Goal: Task Accomplishment & Management: Manage account settings

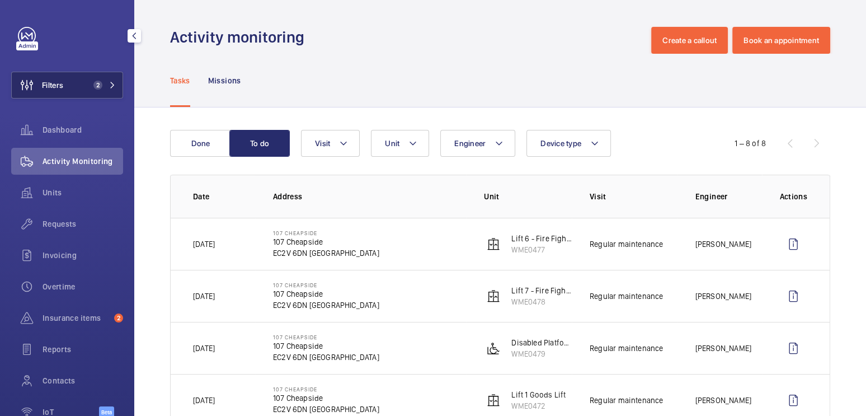
click at [89, 82] on span "2" at bounding box center [95, 85] width 13 height 9
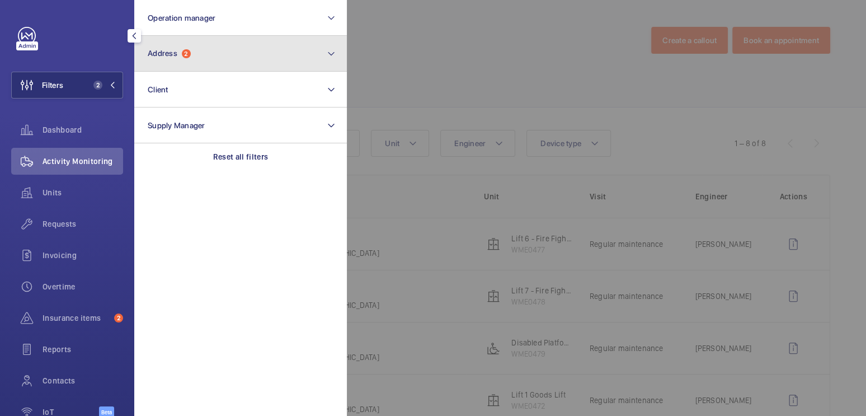
click at [222, 51] on button "Address 2" at bounding box center [240, 54] width 213 height 36
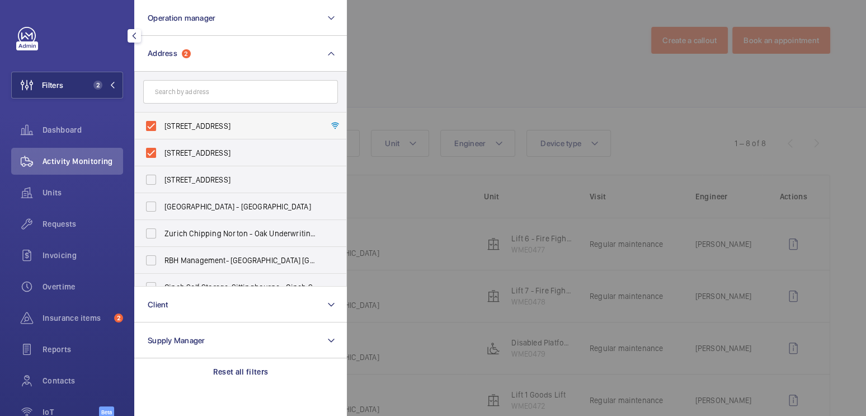
click at [195, 123] on span "107 Cheapside - 107 Cheapside, LONDON EC2V 6DN" at bounding box center [241, 125] width 154 height 11
click at [162, 123] on input "107 Cheapside - 107 Cheapside, LONDON EC2V 6DN" at bounding box center [151, 126] width 22 height 22
checkbox input "false"
click at [192, 152] on span "107 Cheapside - 107 Cheapside, LONDON EC2V 6DN" at bounding box center [241, 152] width 154 height 11
click at [162, 152] on input "107 Cheapside - 107 Cheapside, LONDON EC2V 6DN" at bounding box center [151, 153] width 22 height 22
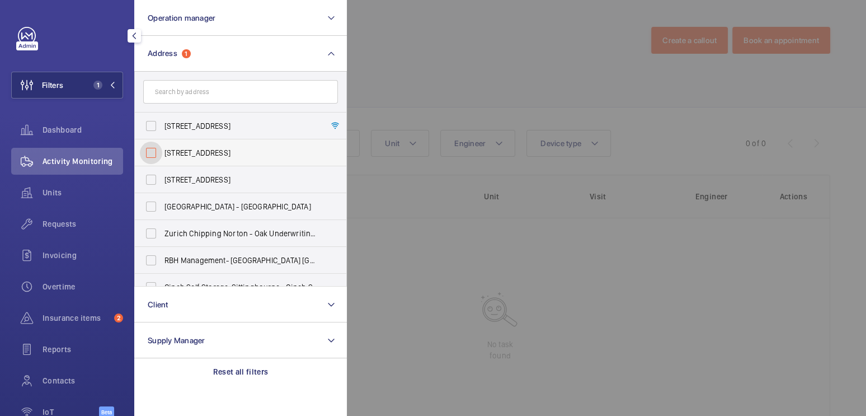
checkbox input "false"
click at [413, 68] on div at bounding box center [780, 208] width 866 height 416
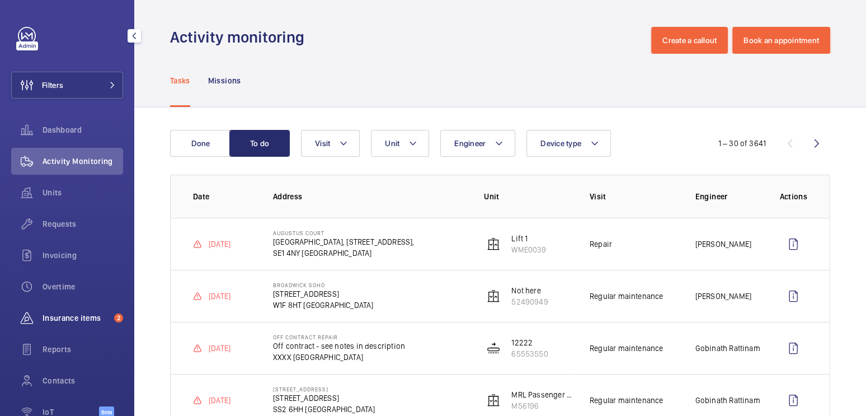
click at [76, 315] on span "Insurance items" at bounding box center [76, 317] width 67 height 11
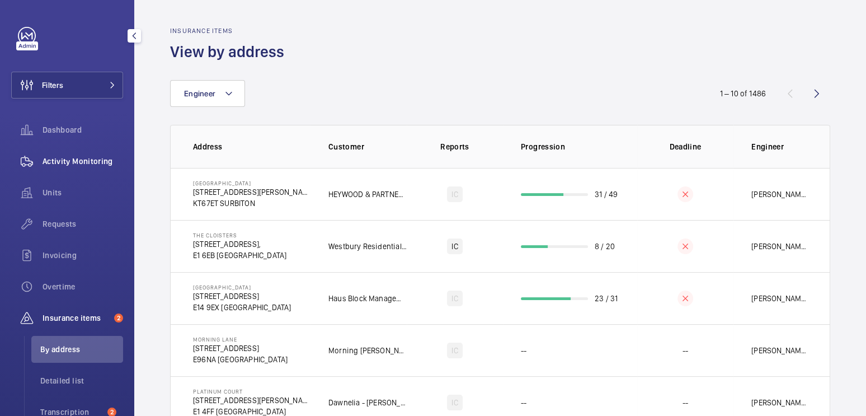
click at [79, 170] on div "Activity Monitoring" at bounding box center [67, 161] width 112 height 27
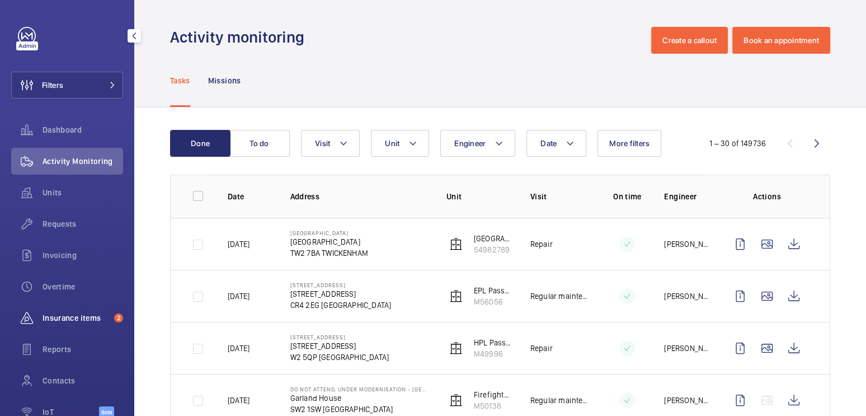
click at [77, 322] on span "Insurance items" at bounding box center [76, 317] width 67 height 11
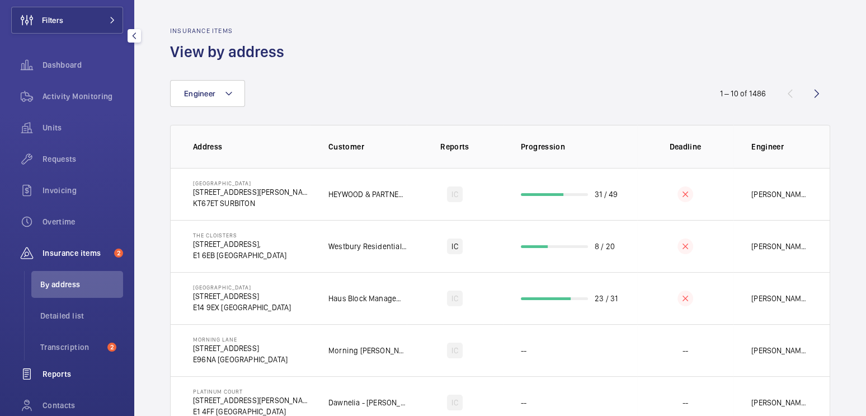
scroll to position [74, 0]
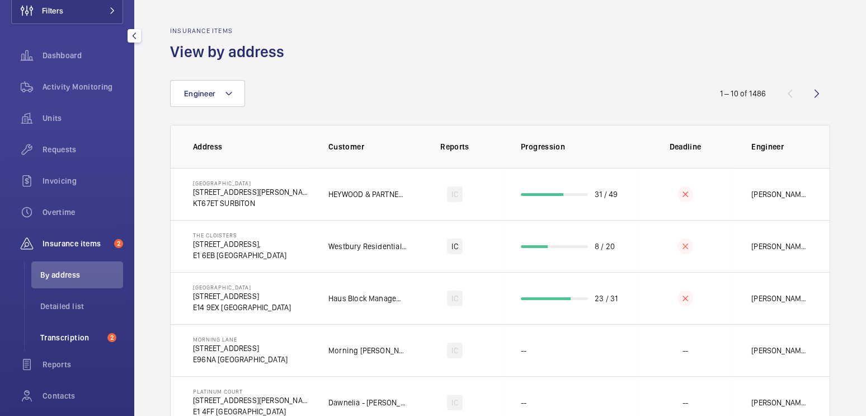
click at [76, 348] on li "Transcription 2" at bounding box center [77, 337] width 92 height 27
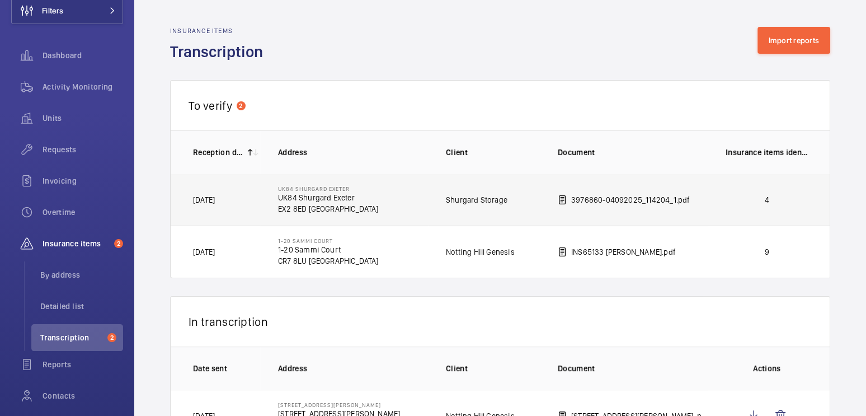
click at [754, 203] on p "4" at bounding box center [767, 199] width 83 height 11
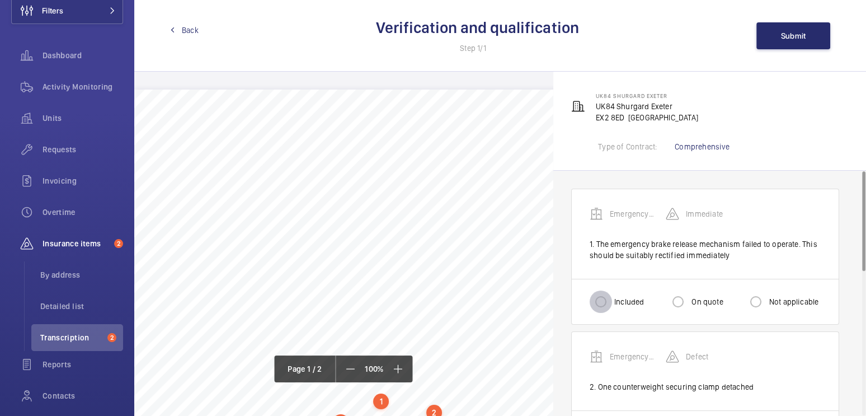
click at [607, 298] on input "Included" at bounding box center [601, 301] width 22 height 22
radio input "true"
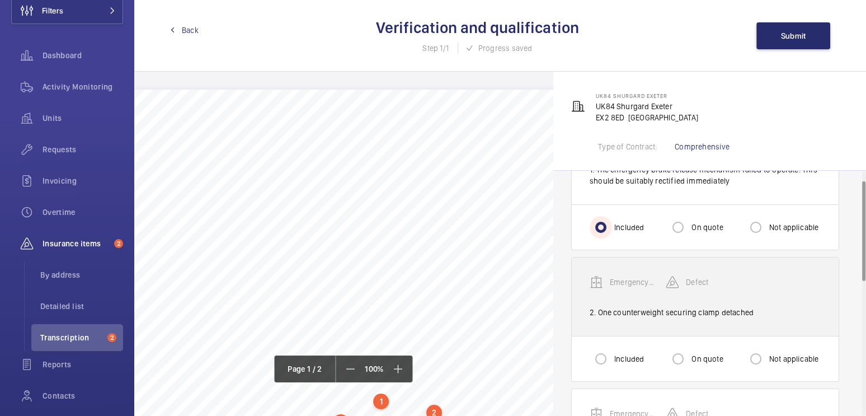
scroll to position [80, 0]
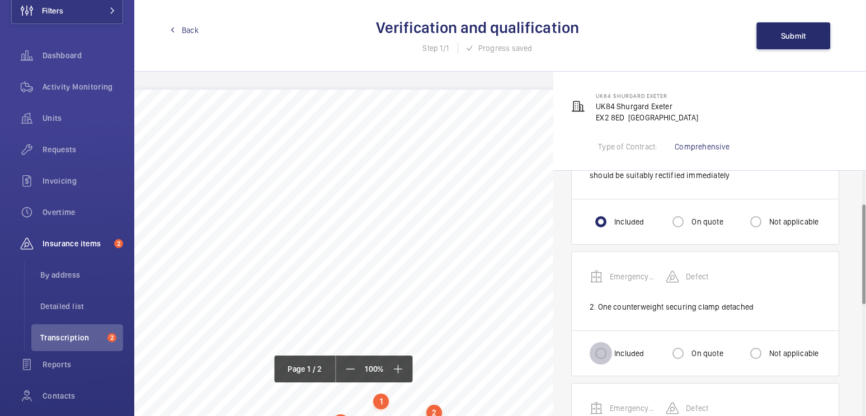
click at [610, 343] on input "Included" at bounding box center [601, 353] width 22 height 22
radio input "true"
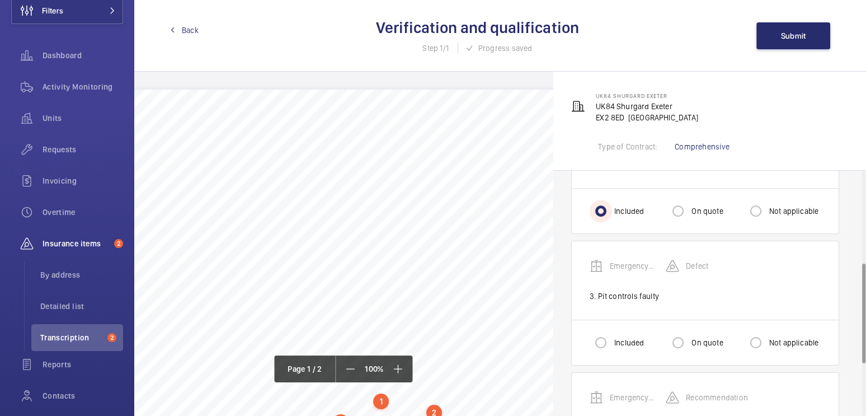
scroll to position [223, 0]
click at [609, 346] on input "Included" at bounding box center [601, 341] width 22 height 22
radio input "true"
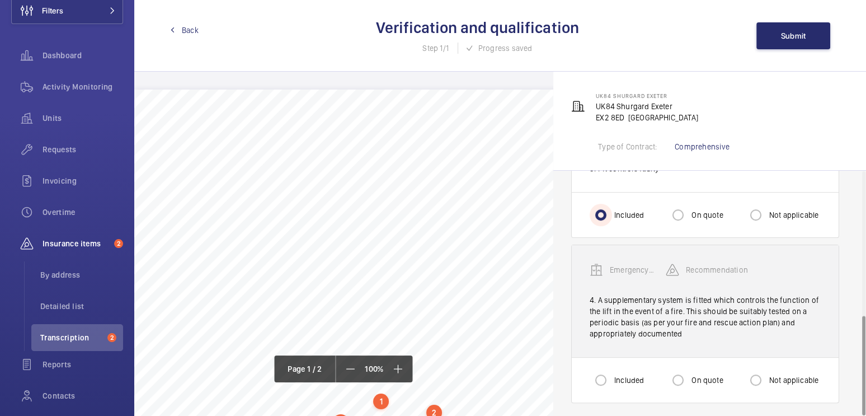
scroll to position [351, 0]
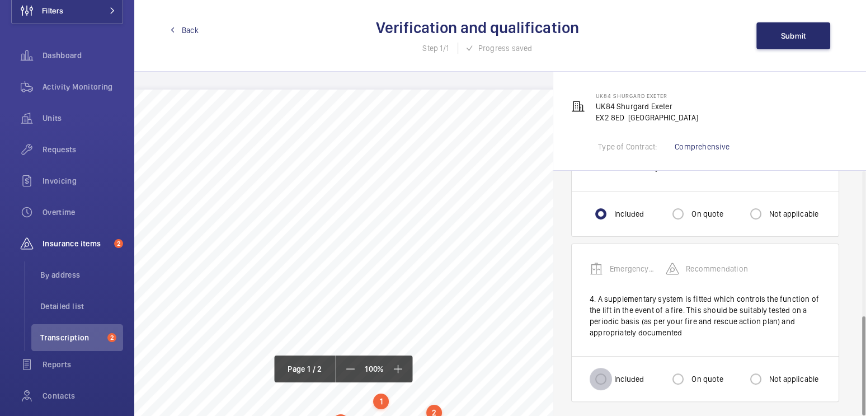
click at [591, 383] on input "Included" at bounding box center [601, 379] width 22 height 22
radio input "true"
click at [781, 40] on span "Submit" at bounding box center [793, 35] width 25 height 9
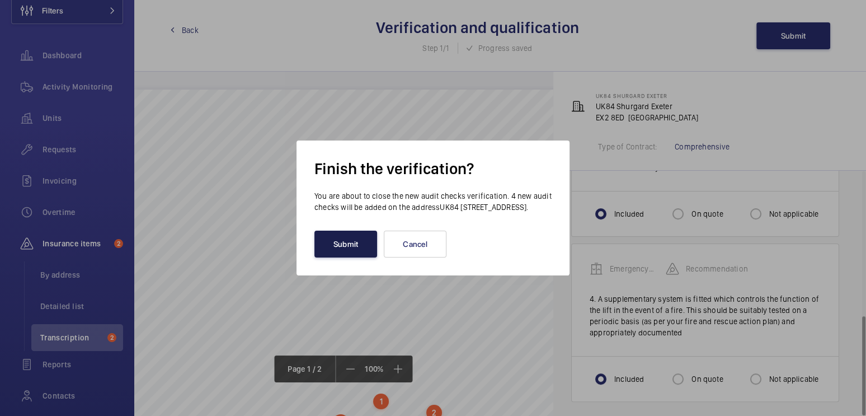
click at [351, 253] on button "Submit" at bounding box center [345, 243] width 63 height 27
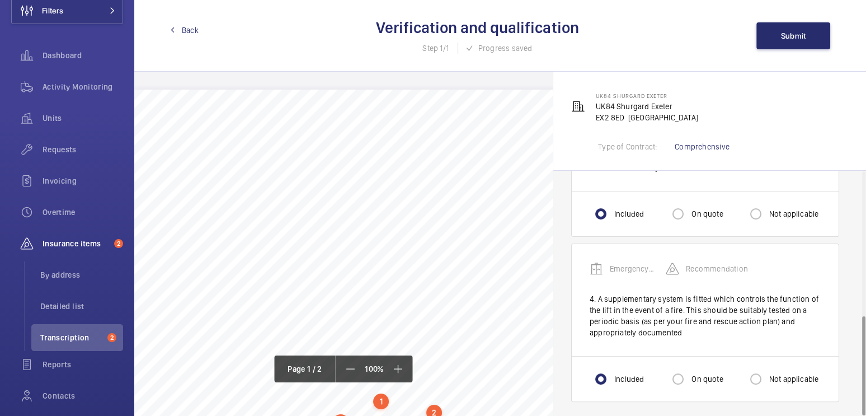
click at [181, 27] on link "Back" at bounding box center [184, 30] width 29 height 11
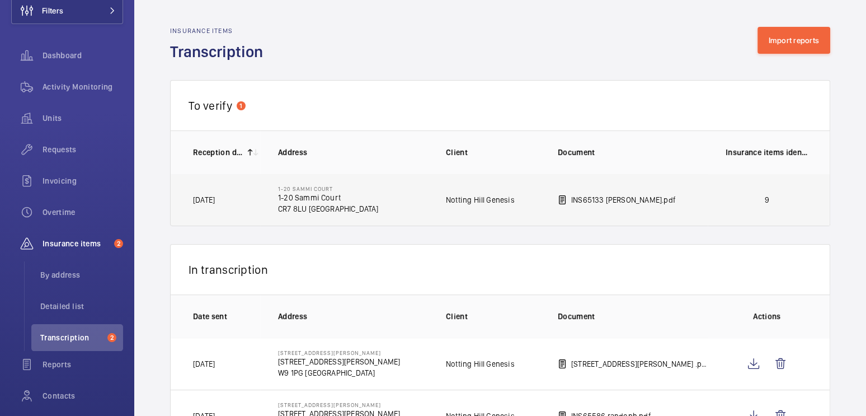
click at [700, 206] on td "INS65133 sammi.pdf" at bounding box center [624, 199] width 168 height 53
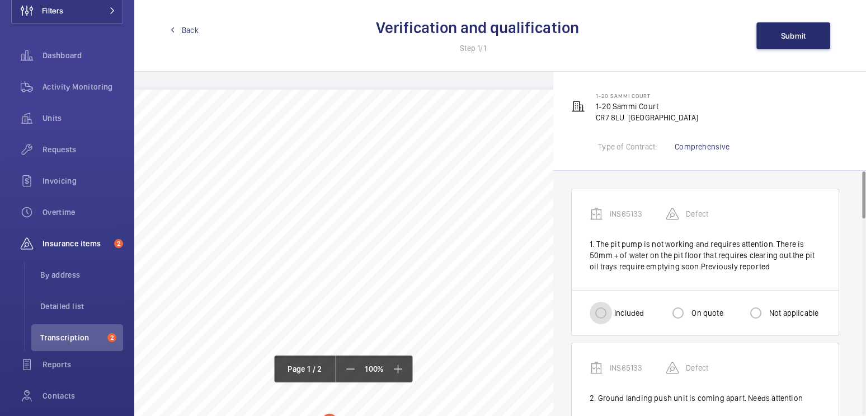
click at [609, 304] on input "Included" at bounding box center [601, 313] width 22 height 22
radio input "true"
click at [709, 314] on label "On quote" at bounding box center [706, 312] width 34 height 11
click at [689, 314] on input "On quote" at bounding box center [678, 313] width 22 height 22
radio input "true"
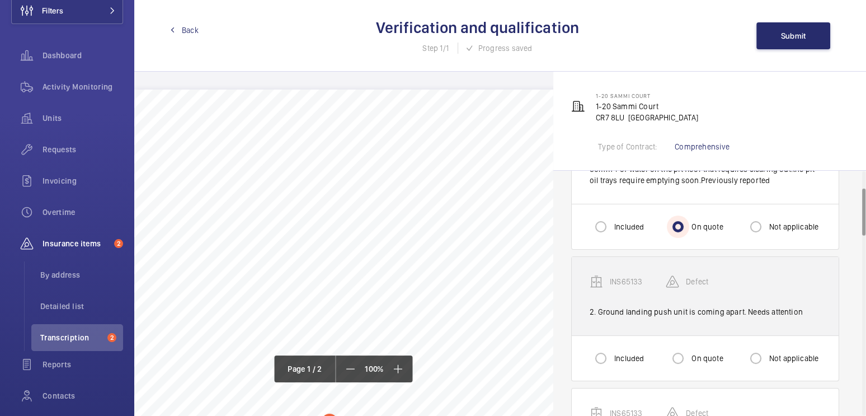
scroll to position [88, 0]
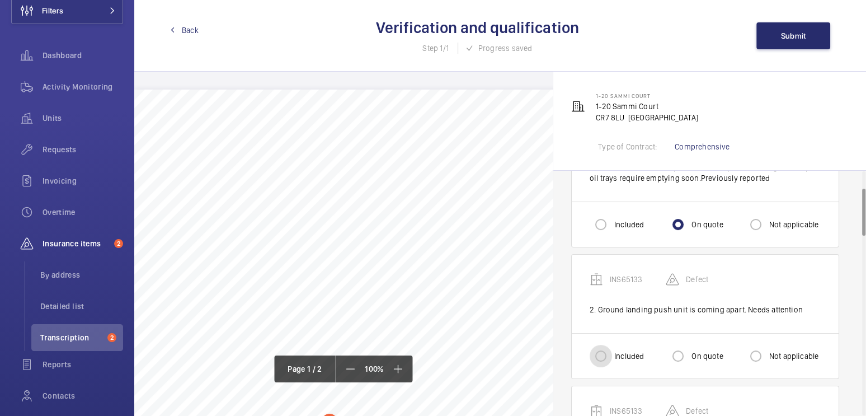
click at [603, 347] on input "Included" at bounding box center [601, 356] width 22 height 22
radio input "true"
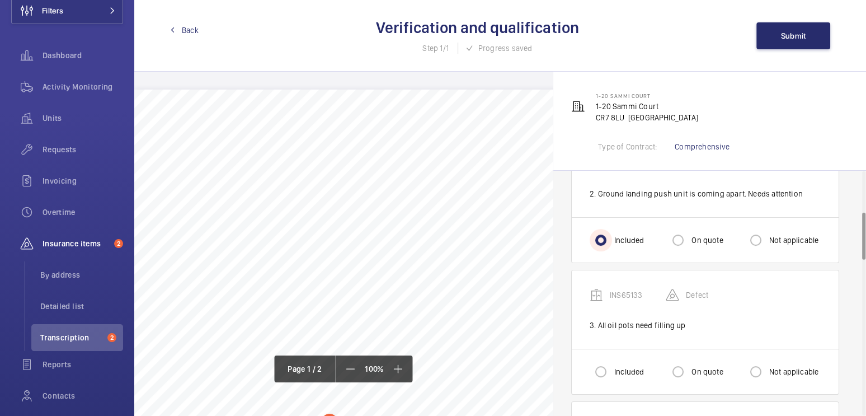
scroll to position [212, 0]
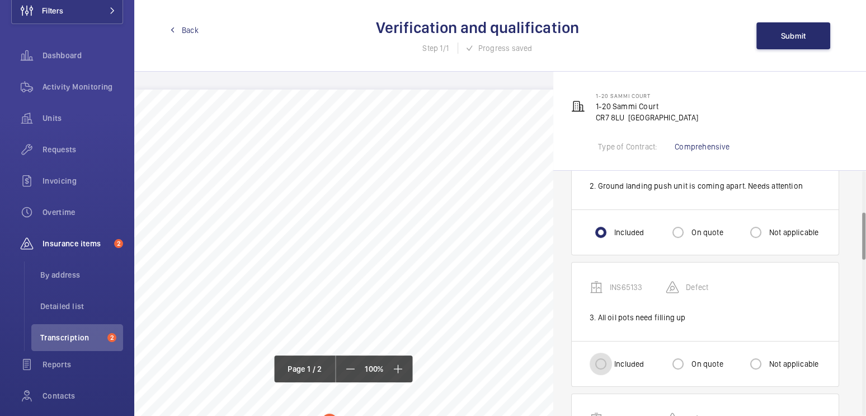
click at [596, 357] on input "Included" at bounding box center [601, 363] width 22 height 22
radio input "true"
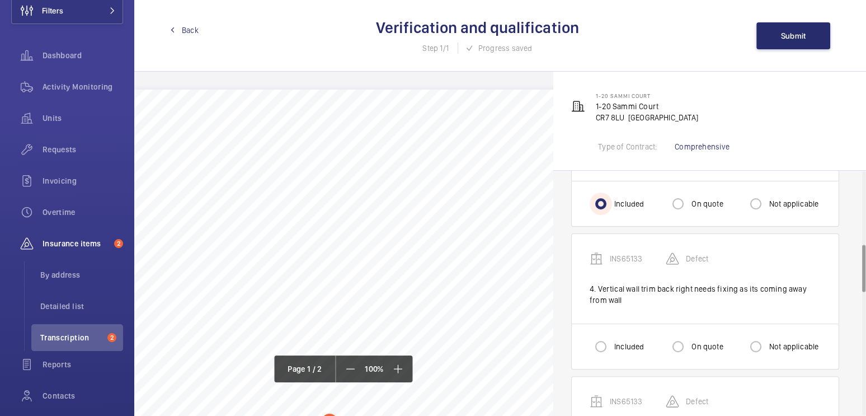
scroll to position [383, 0]
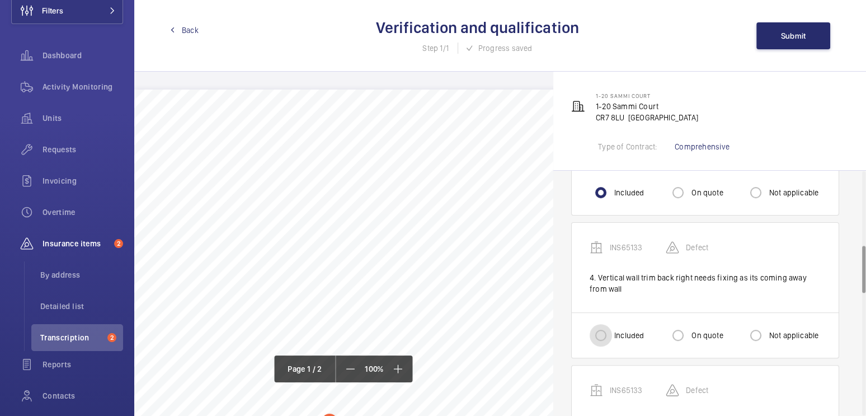
click at [591, 340] on input "Included" at bounding box center [601, 335] width 22 height 22
radio input "true"
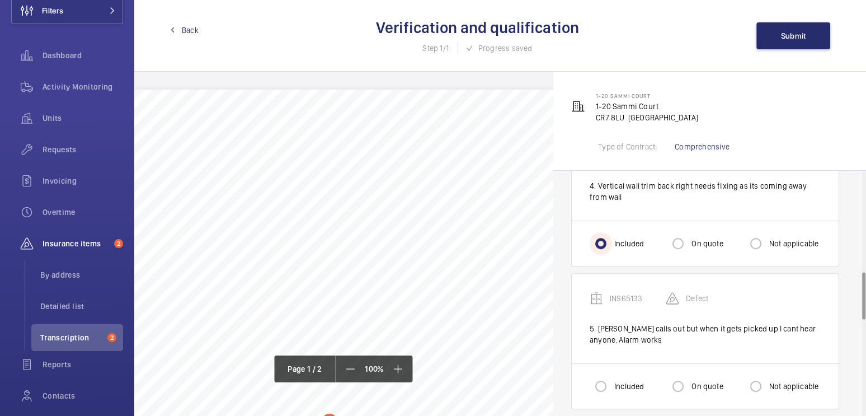
scroll to position [535, 0]
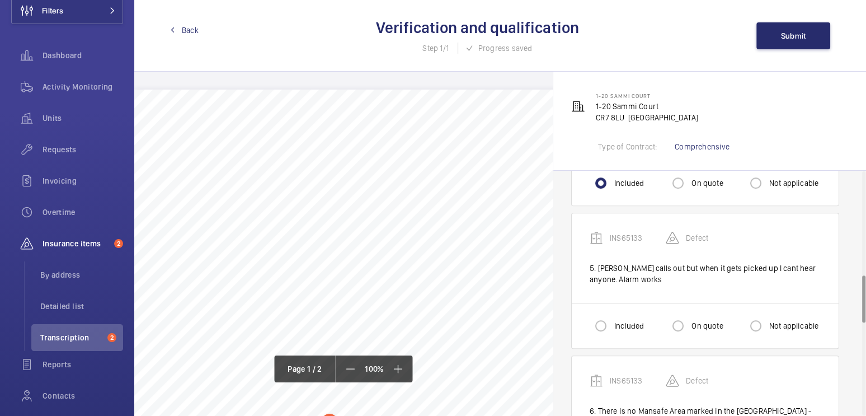
click at [771, 320] on label "Not applicable" at bounding box center [793, 325] width 52 height 11
click at [767, 320] on input "Not applicable" at bounding box center [756, 325] width 22 height 22
radio input "true"
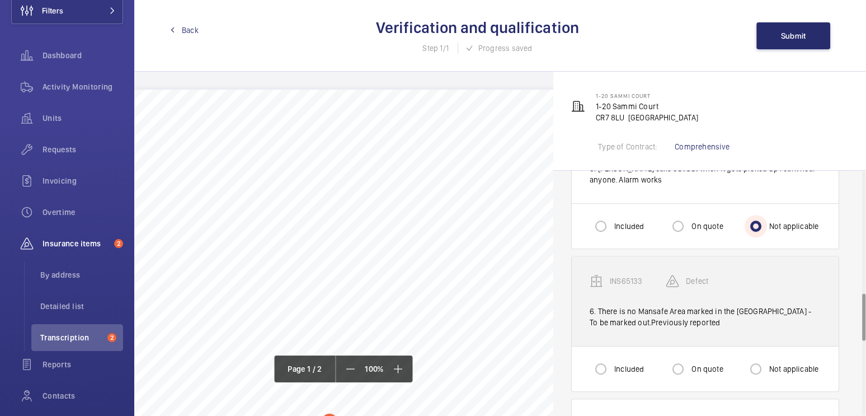
scroll to position [655, 0]
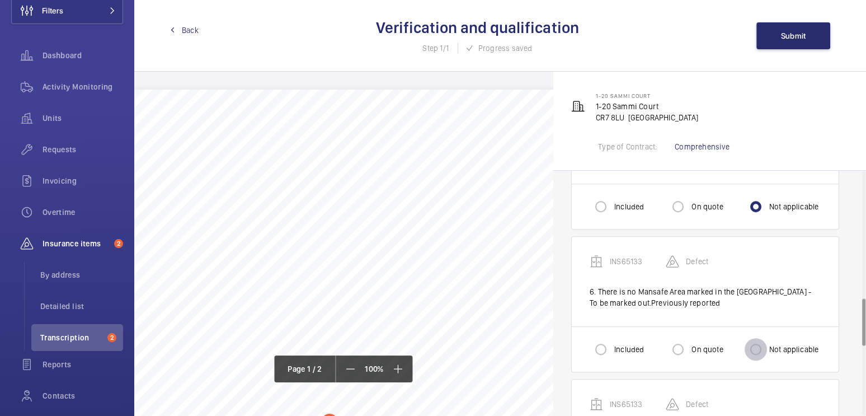
click at [756, 347] on input "Not applicable" at bounding box center [756, 349] width 22 height 22
radio input "true"
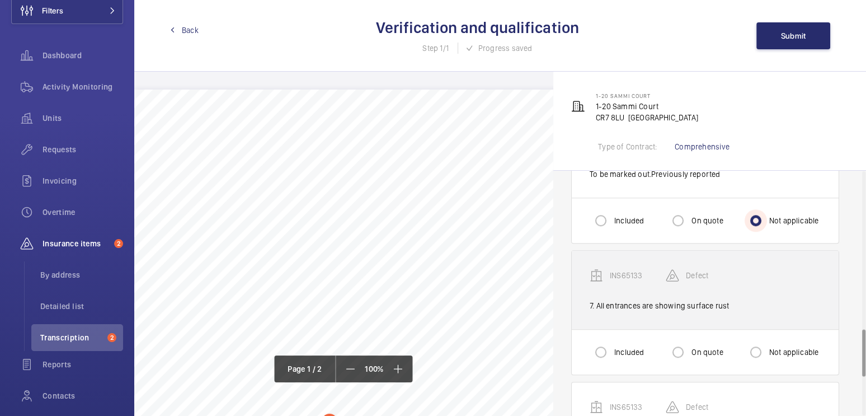
scroll to position [813, 0]
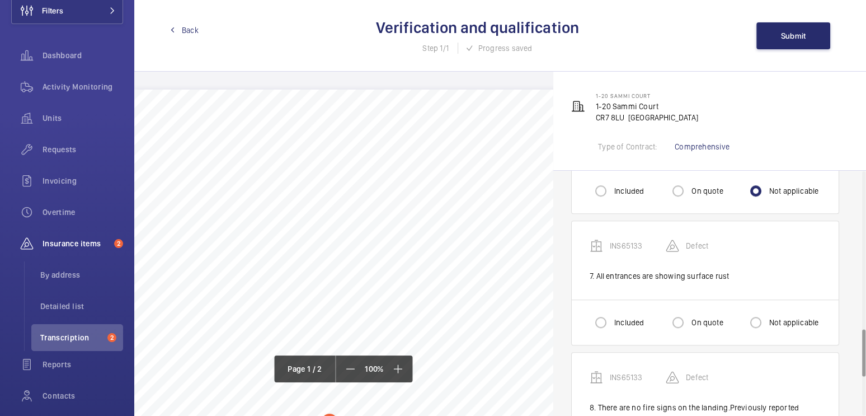
click at [625, 317] on label "Included" at bounding box center [628, 322] width 32 height 11
click at [612, 313] on input "Included" at bounding box center [601, 322] width 22 height 22
radio input "true"
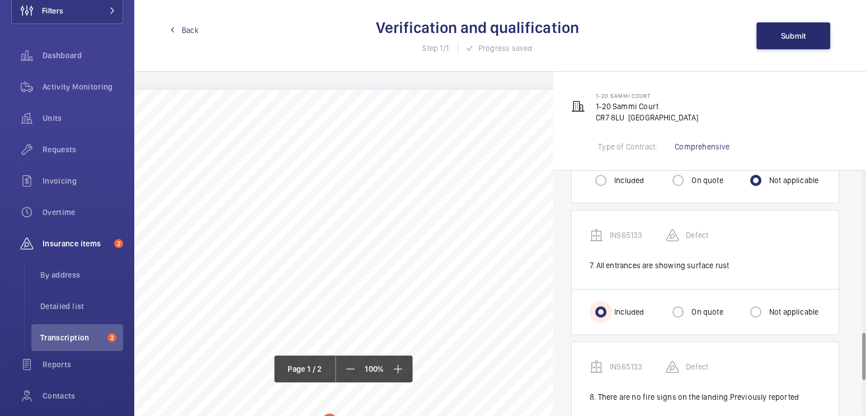
scroll to position [893, 0]
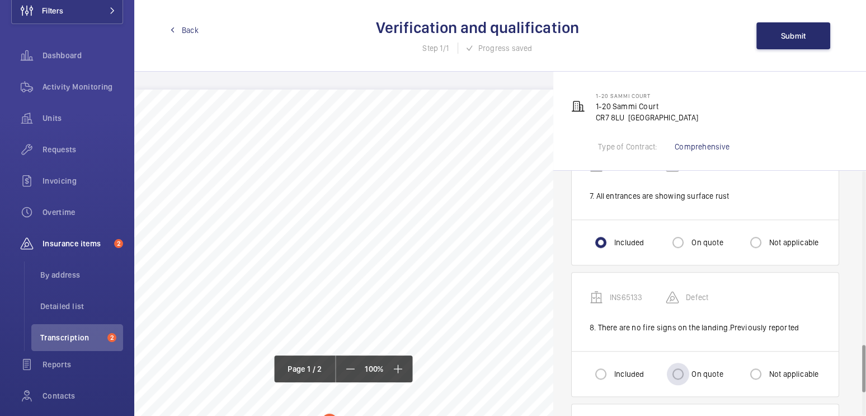
click at [696, 368] on label "On quote" at bounding box center [706, 373] width 34 height 11
click at [689, 365] on input "On quote" at bounding box center [678, 374] width 22 height 22
radio input "true"
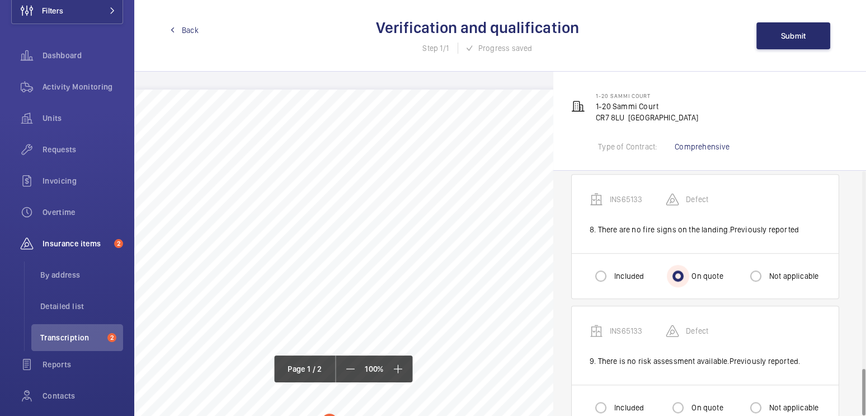
scroll to position [1016, 0]
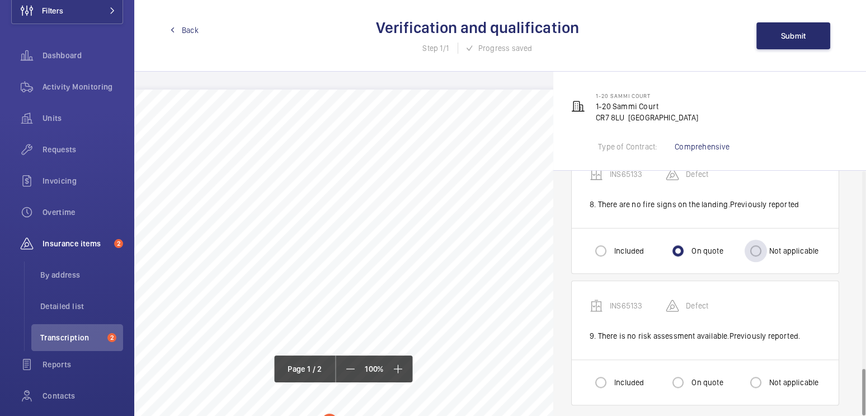
click at [781, 245] on label "Not applicable" at bounding box center [793, 250] width 52 height 11
click at [767, 242] on input "Not applicable" at bounding box center [756, 250] width 22 height 22
radio input "true"
click at [782, 376] on label "Not applicable" at bounding box center [793, 381] width 52 height 11
click at [767, 376] on input "Not applicable" at bounding box center [756, 382] width 22 height 22
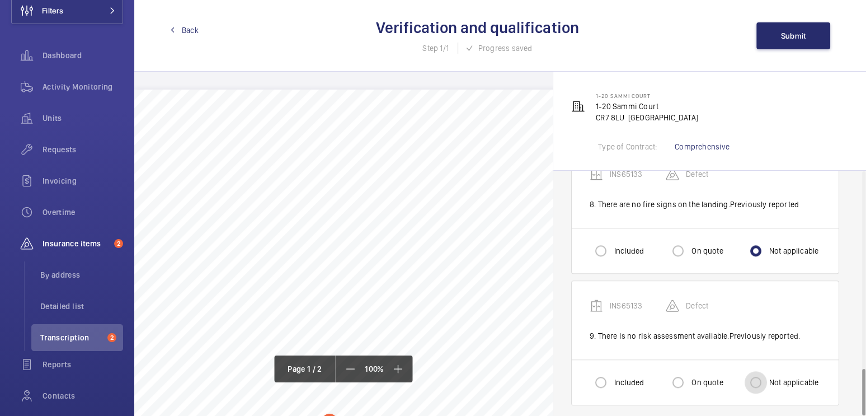
radio input "true"
click at [803, 36] on span "Submit" at bounding box center [793, 35] width 25 height 9
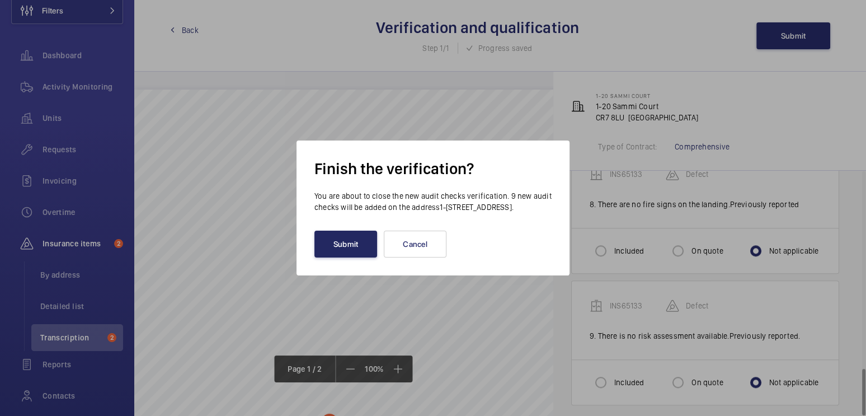
click at [347, 246] on button "Submit" at bounding box center [345, 243] width 63 height 27
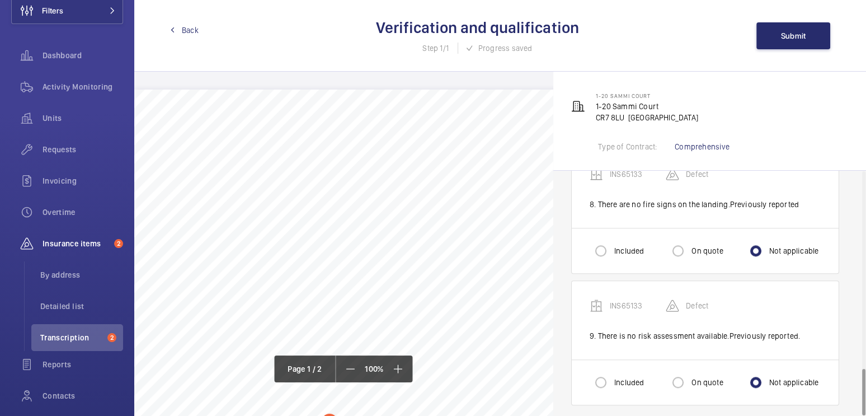
click at [190, 33] on span "Back" at bounding box center [190, 30] width 17 height 11
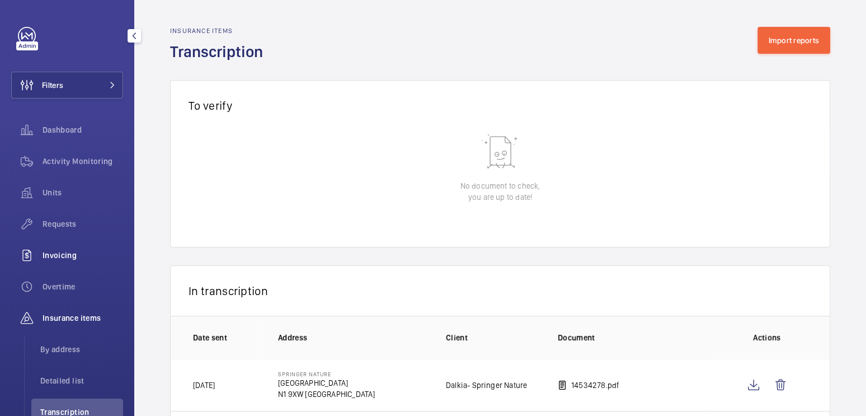
click at [64, 260] on span "Invoicing" at bounding box center [83, 255] width 81 height 11
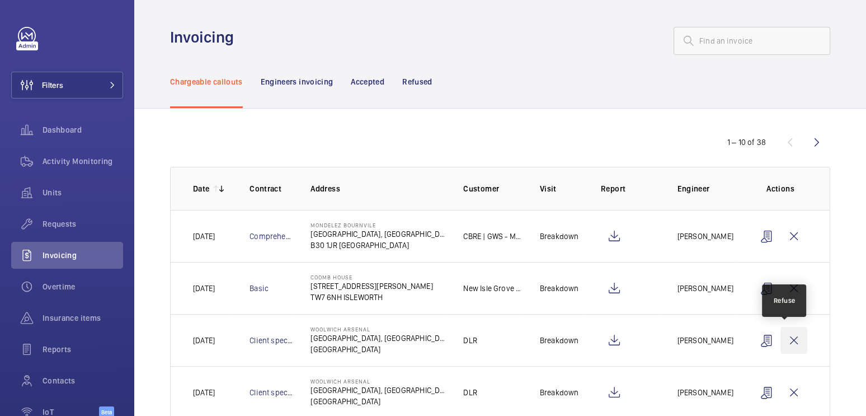
click at [793, 342] on wm-front-icon-button at bounding box center [793, 340] width 27 height 27
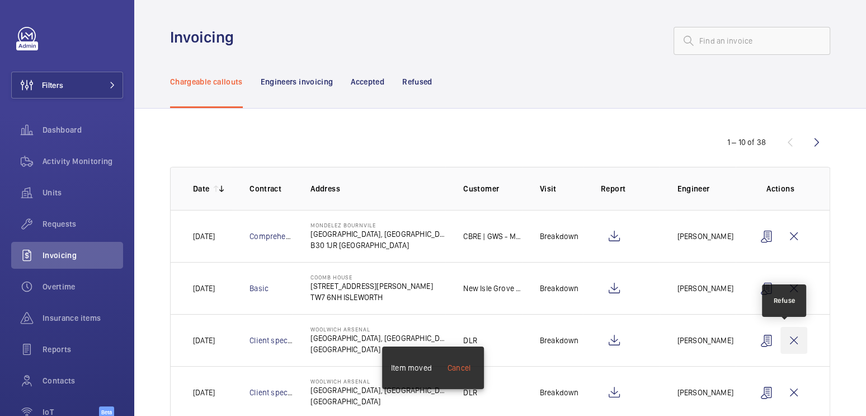
click at [792, 343] on wm-front-icon-button at bounding box center [793, 340] width 27 height 27
click at [792, 342] on wm-front-icon-button at bounding box center [793, 340] width 27 height 27
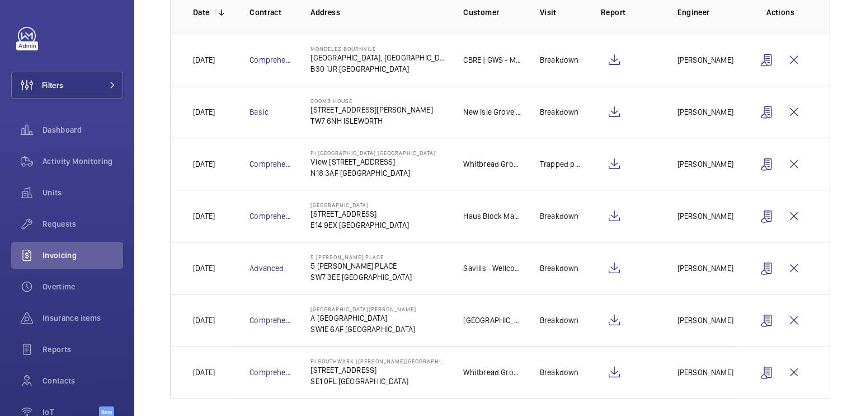
scroll to position [67, 0]
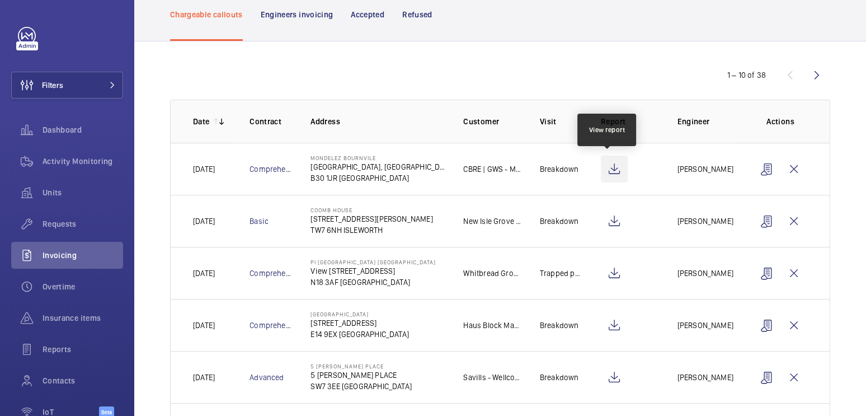
click at [611, 167] on wm-front-icon-button at bounding box center [614, 169] width 27 height 27
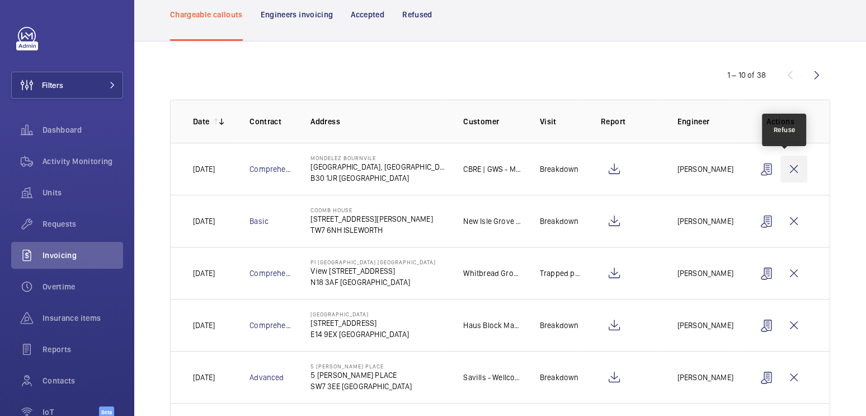
click at [789, 168] on wm-front-icon-button at bounding box center [793, 169] width 27 height 27
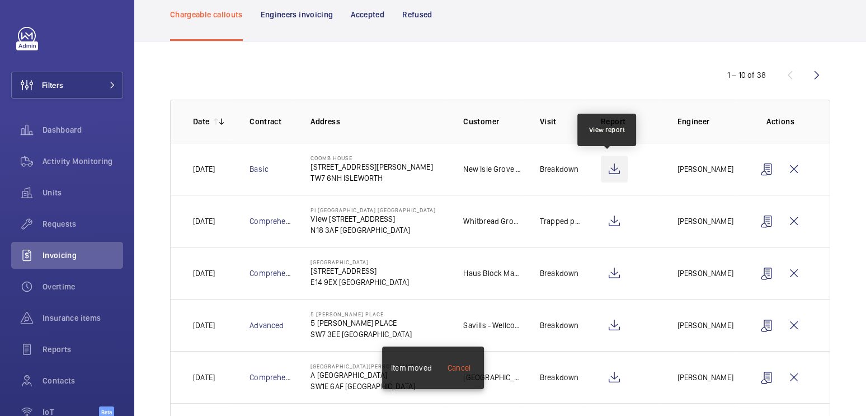
click at [608, 172] on wm-front-icon-button at bounding box center [614, 169] width 27 height 27
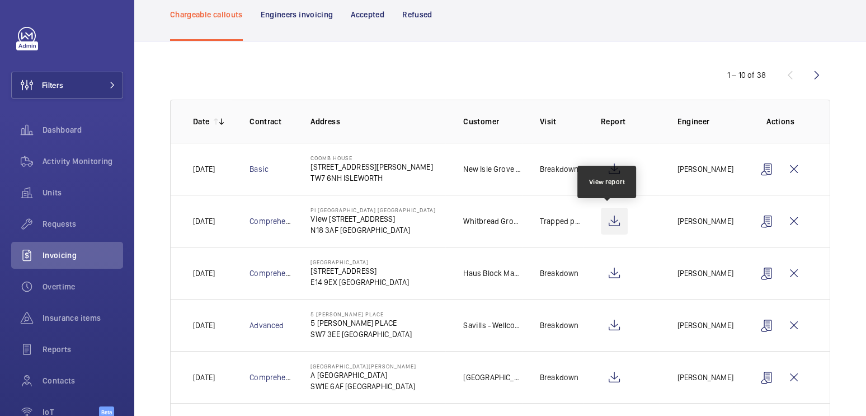
click at [606, 214] on wm-front-icon-button at bounding box center [614, 221] width 27 height 27
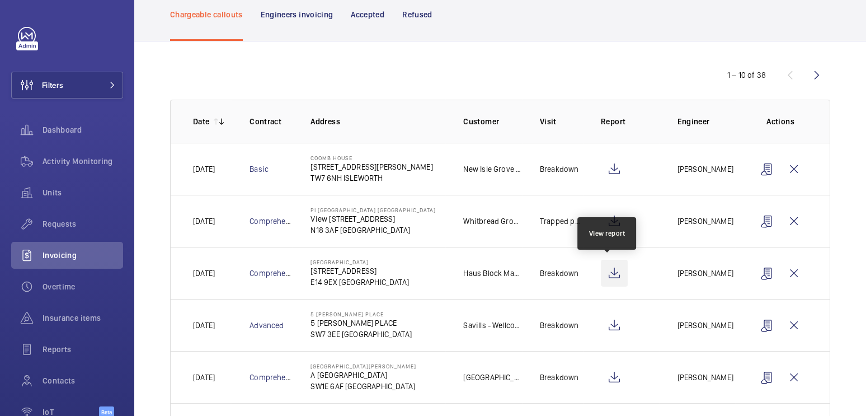
click at [611, 275] on wm-front-icon-button at bounding box center [614, 273] width 27 height 27
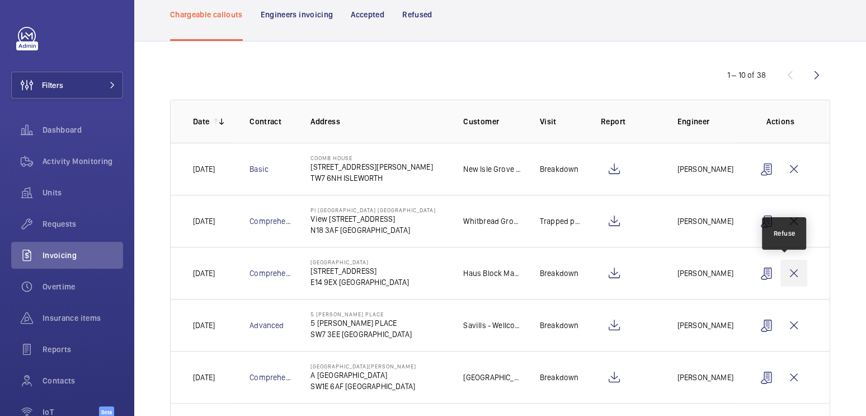
click at [789, 269] on wm-front-icon-button at bounding box center [793, 273] width 27 height 27
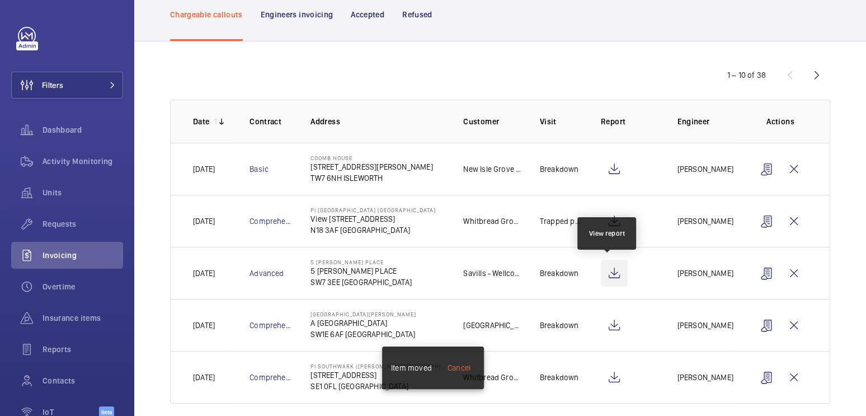
click at [604, 272] on wm-front-icon-button at bounding box center [614, 273] width 27 height 27
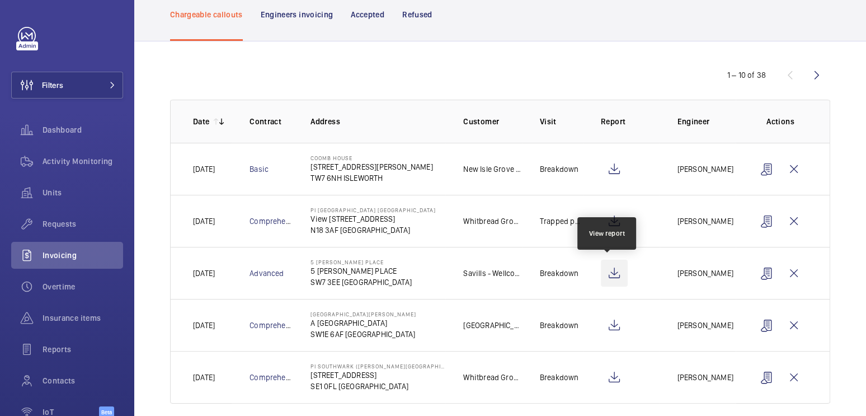
click at [606, 277] on wm-front-icon-button at bounding box center [614, 273] width 27 height 27
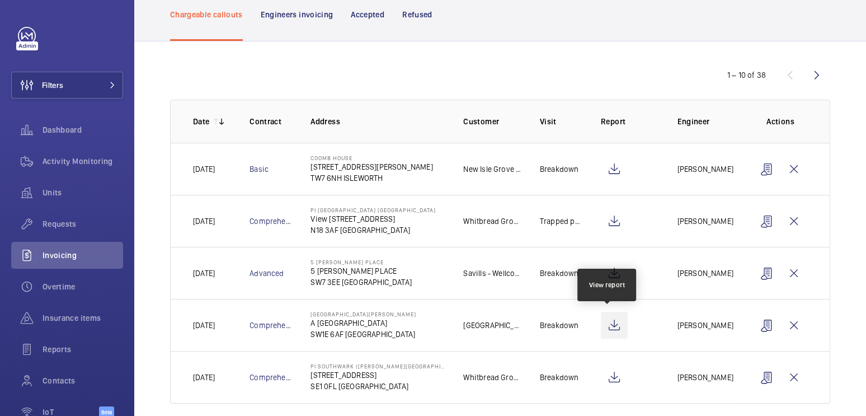
click at [615, 328] on wm-front-icon-button at bounding box center [614, 325] width 27 height 27
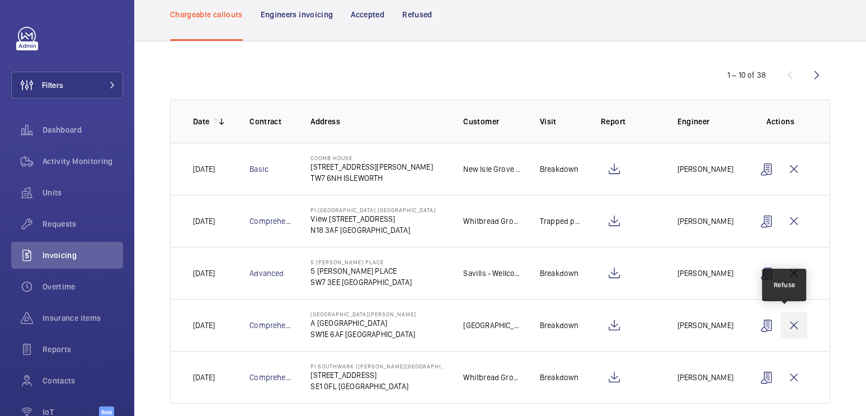
click at [788, 326] on wm-front-icon-button at bounding box center [793, 325] width 27 height 27
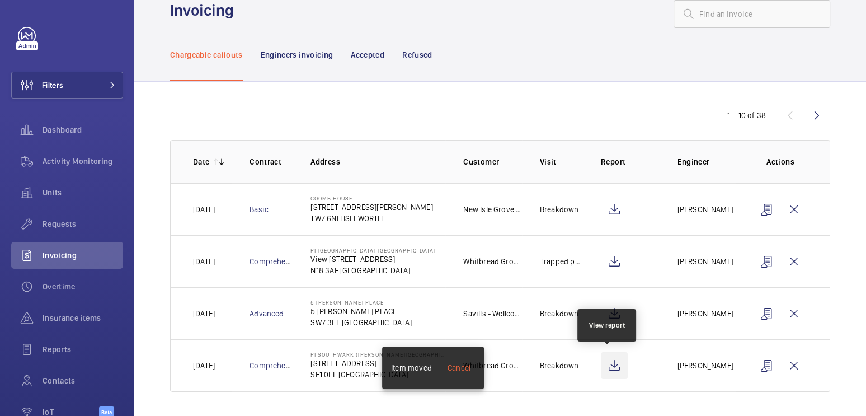
click at [605, 365] on wm-front-icon-button at bounding box center [614, 365] width 27 height 27
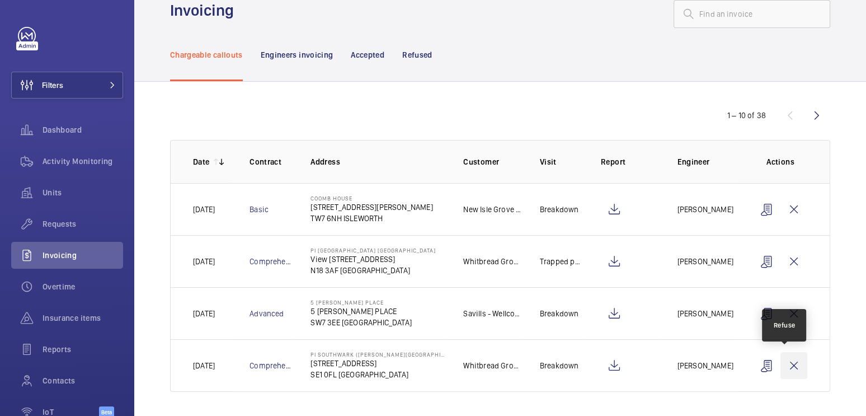
click at [780, 363] on wm-front-icon-button at bounding box center [793, 365] width 27 height 27
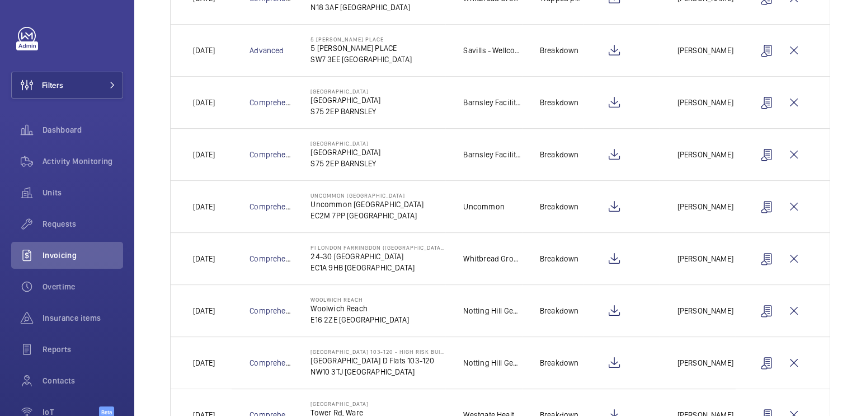
scroll to position [337, 0]
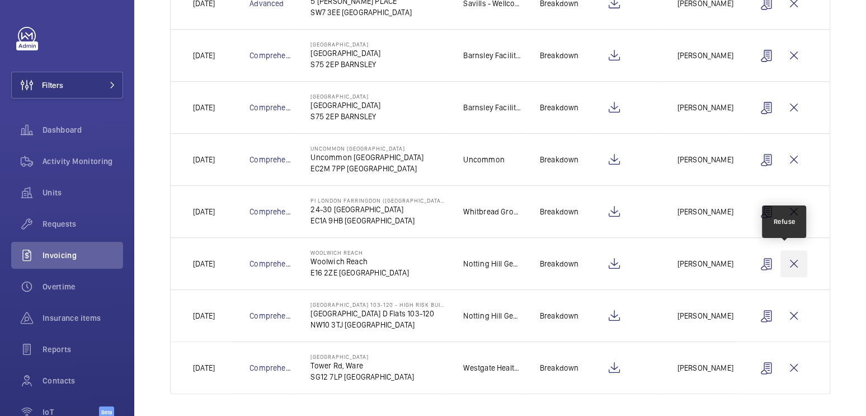
click at [787, 263] on wm-front-icon-button at bounding box center [793, 263] width 27 height 27
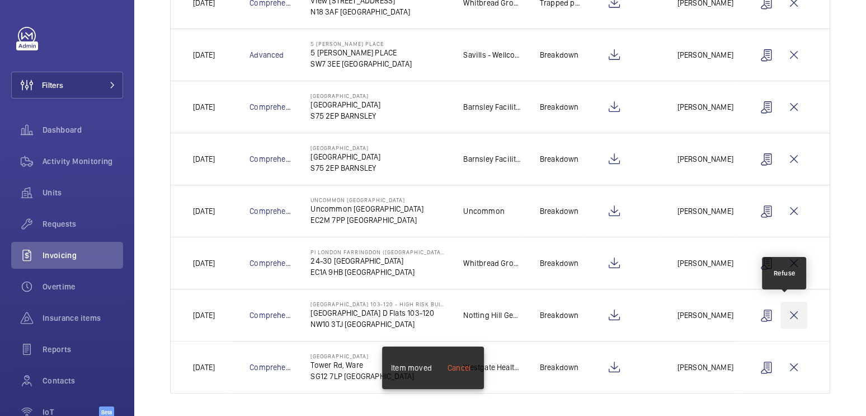
click at [780, 310] on wm-front-icon-button at bounding box center [793, 315] width 27 height 27
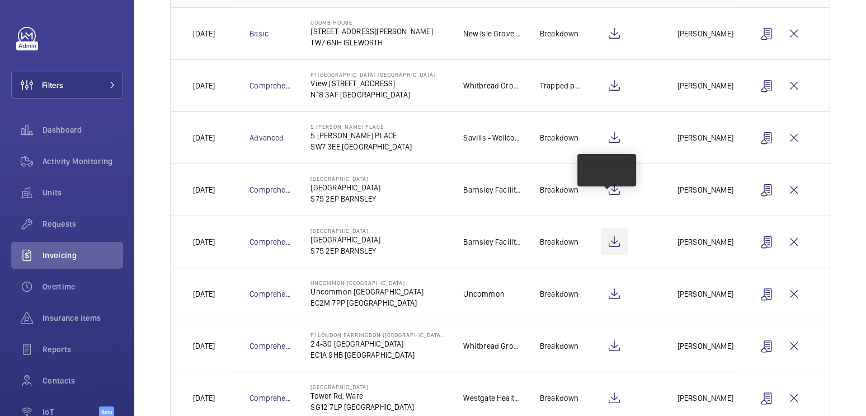
scroll to position [149, 0]
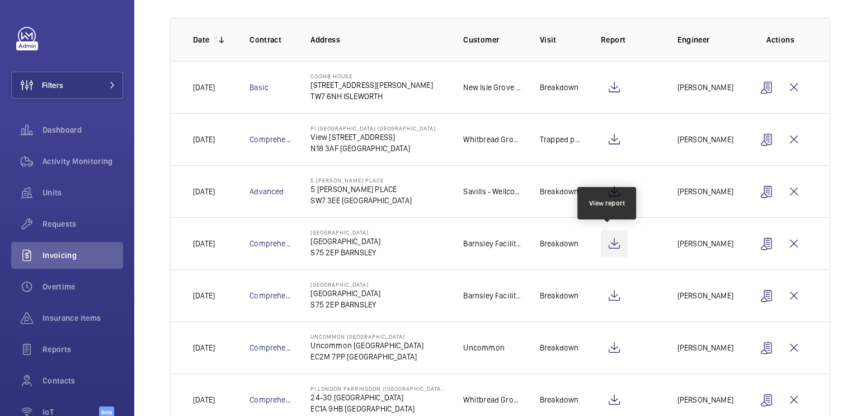
click at [608, 239] on wm-front-icon-button at bounding box center [614, 243] width 27 height 27
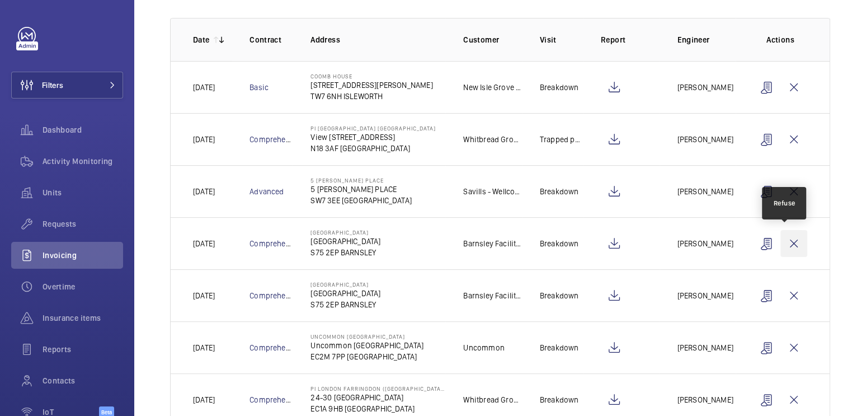
click at [790, 237] on wm-front-icon-button at bounding box center [793, 243] width 27 height 27
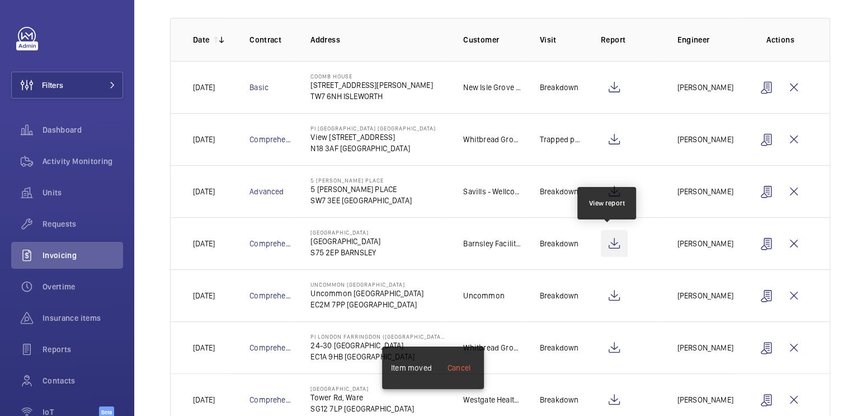
click at [605, 240] on wm-front-icon-button at bounding box center [614, 243] width 27 height 27
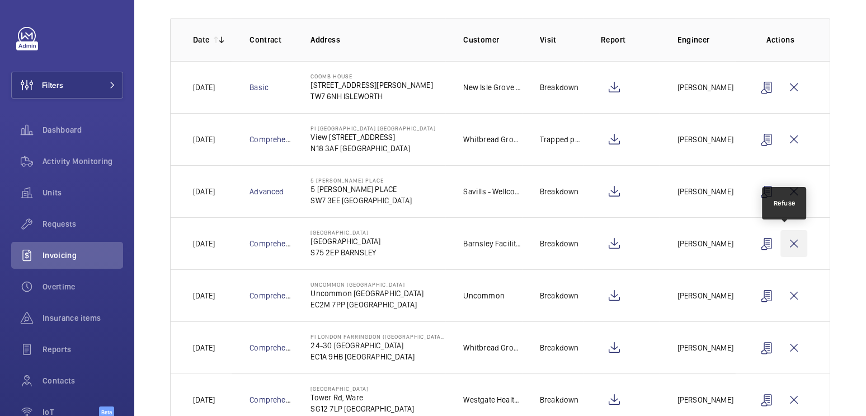
click at [789, 238] on wm-front-icon-button at bounding box center [793, 243] width 27 height 27
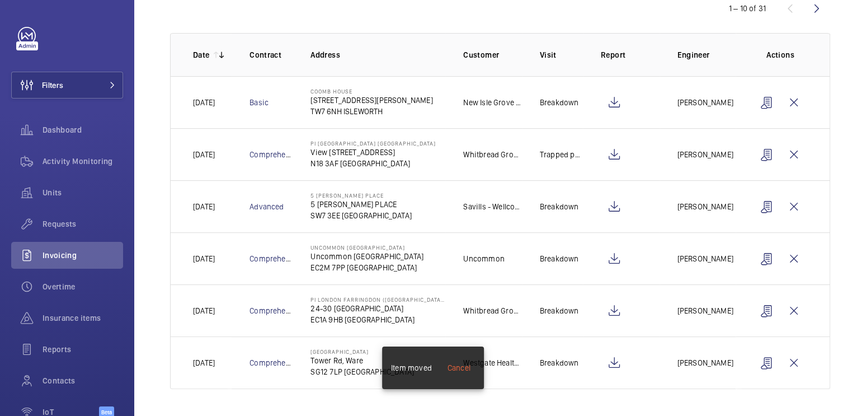
scroll to position [130, 0]
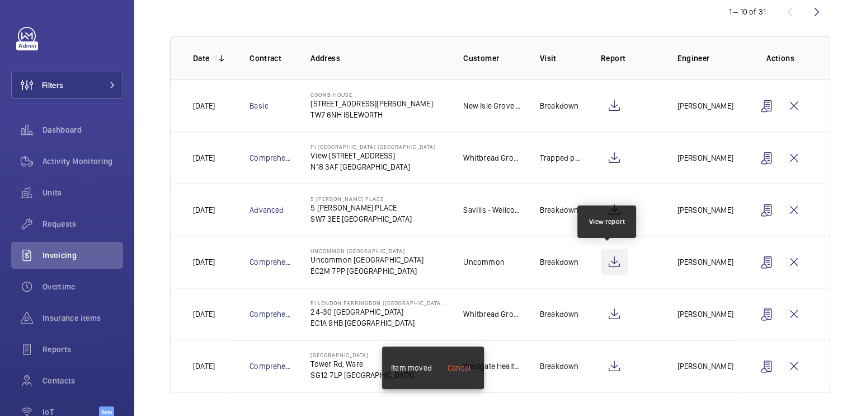
click at [612, 262] on wm-front-icon-button at bounding box center [614, 261] width 27 height 27
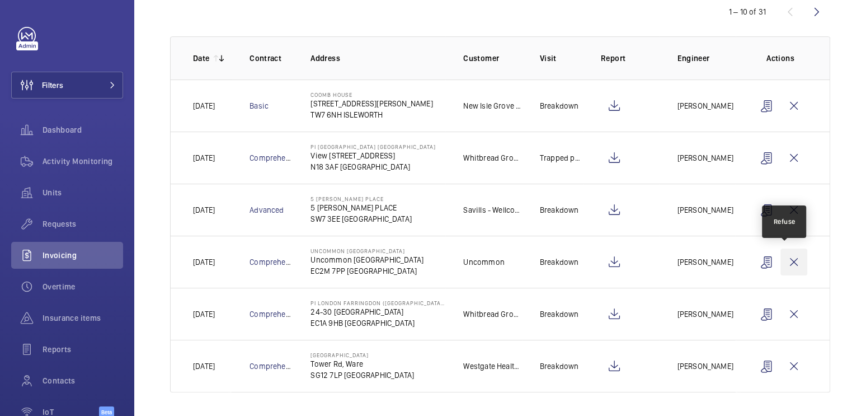
click at [790, 257] on wm-front-icon-button at bounding box center [793, 261] width 27 height 27
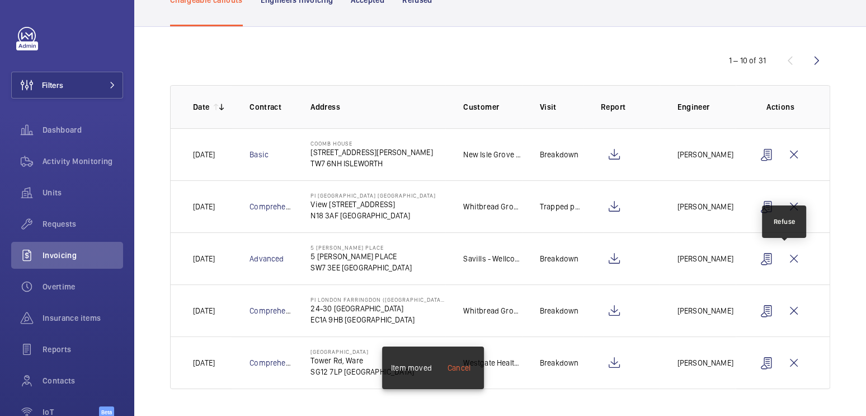
scroll to position [79, 0]
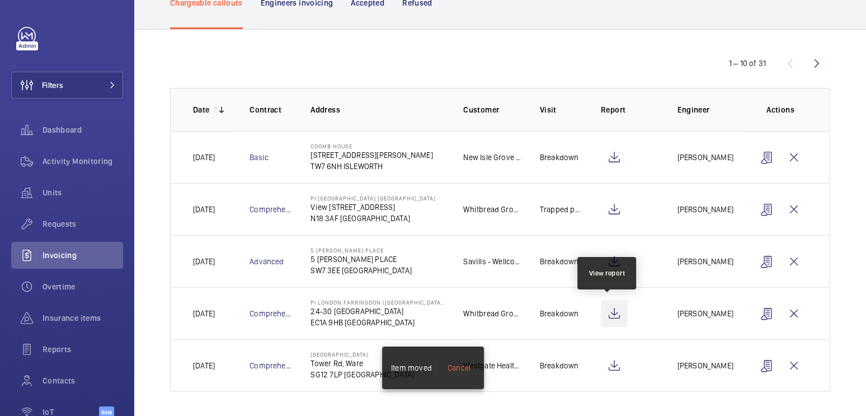
click at [608, 312] on wm-front-icon-button at bounding box center [614, 313] width 27 height 27
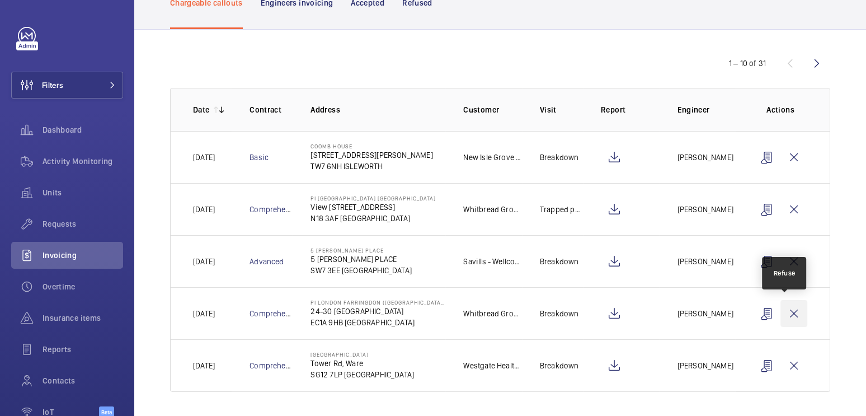
click at [784, 312] on wm-front-icon-button at bounding box center [793, 313] width 27 height 27
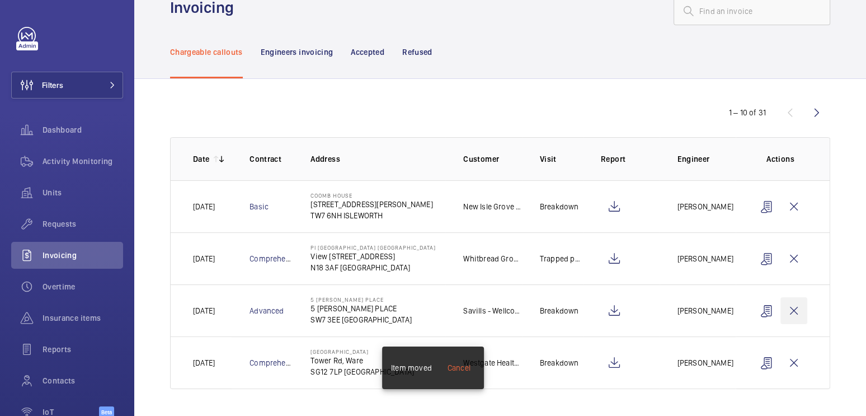
scroll to position [27, 0]
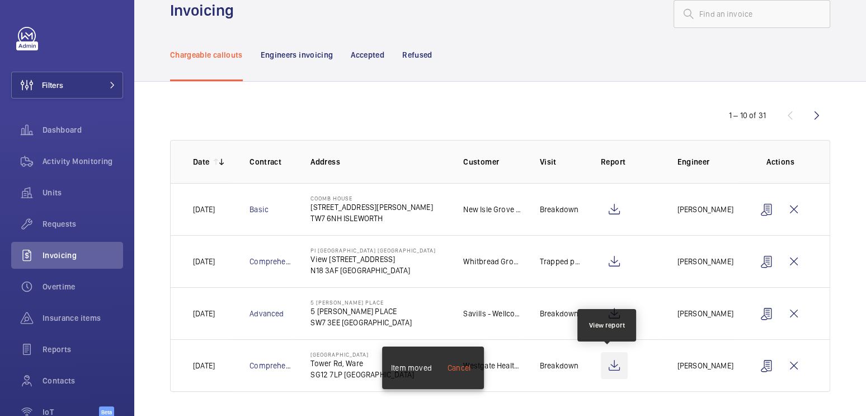
click at [605, 368] on wm-front-icon-button at bounding box center [614, 365] width 27 height 27
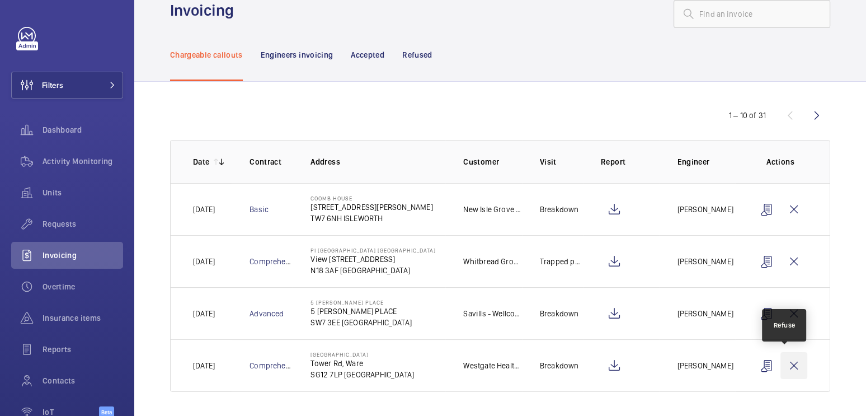
click at [785, 358] on wm-front-icon-button at bounding box center [793, 365] width 27 height 27
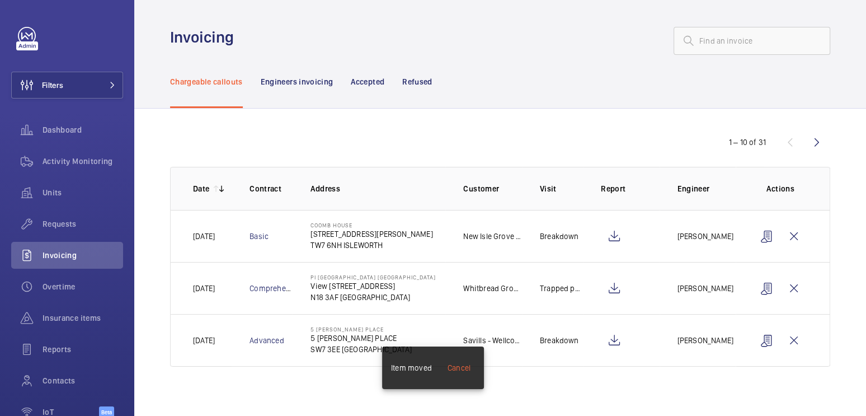
scroll to position [0, 0]
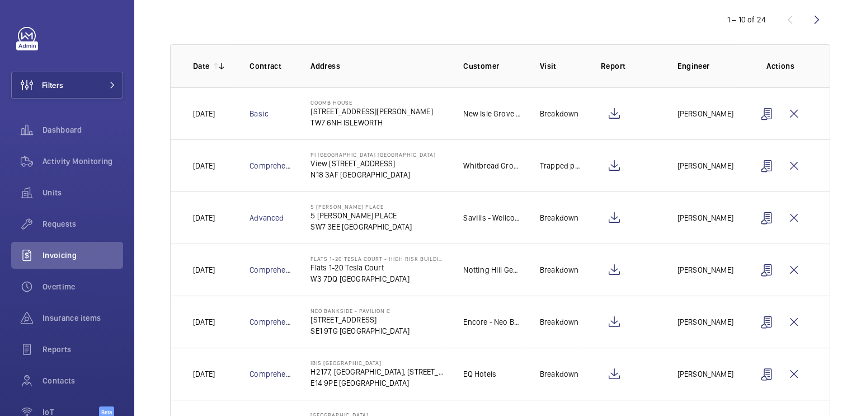
scroll to position [124, 0]
click at [792, 269] on wm-front-icon-button at bounding box center [793, 268] width 27 height 27
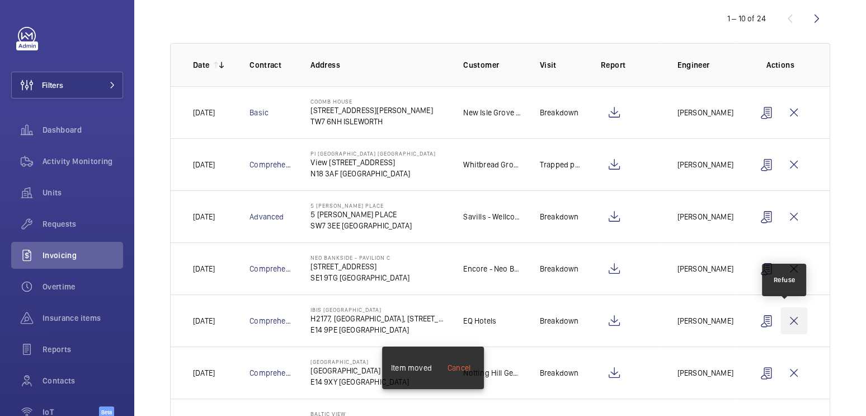
click at [786, 319] on wm-front-icon-button at bounding box center [793, 320] width 27 height 27
click at [787, 320] on wm-front-icon-button at bounding box center [793, 320] width 27 height 27
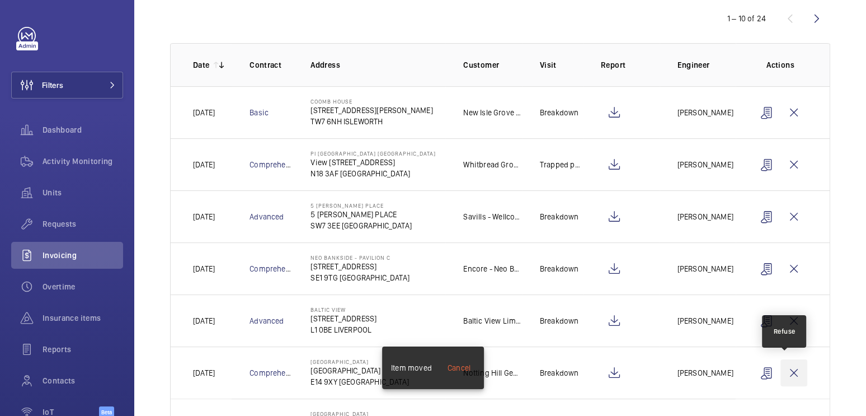
click at [782, 374] on wm-front-icon-button at bounding box center [793, 372] width 27 height 27
click at [784, 373] on wm-front-icon-button at bounding box center [793, 372] width 27 height 27
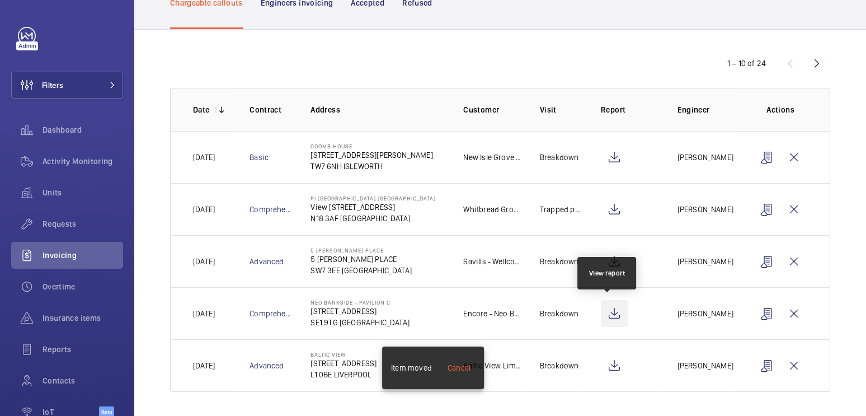
click at [611, 313] on wm-front-icon-button at bounding box center [614, 313] width 27 height 27
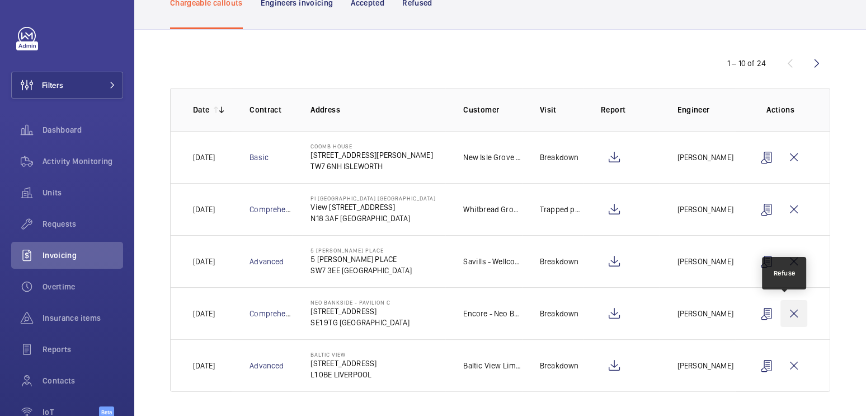
click at [790, 309] on wm-front-icon-button at bounding box center [793, 313] width 27 height 27
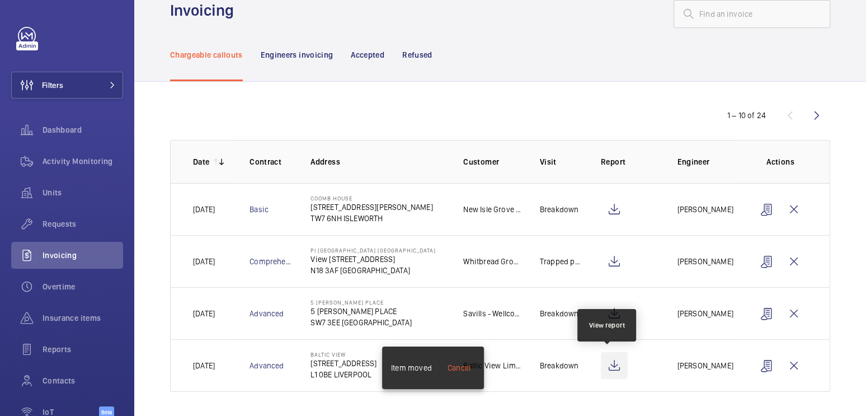
click at [609, 361] on wm-front-icon-button at bounding box center [614, 365] width 27 height 27
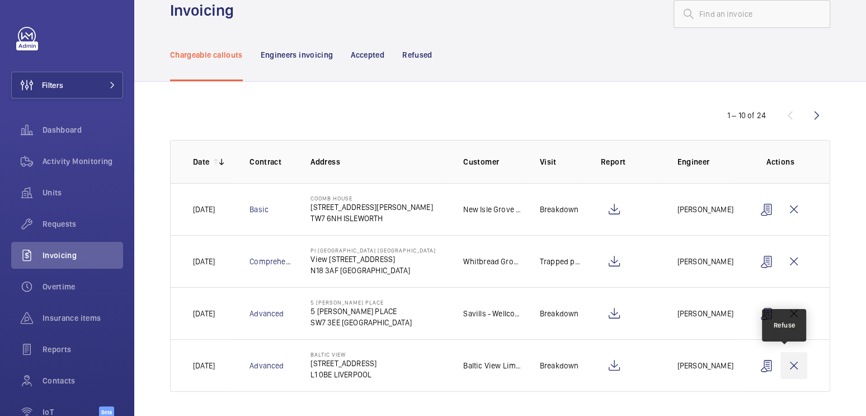
click at [783, 369] on wm-front-icon-button at bounding box center [793, 365] width 27 height 27
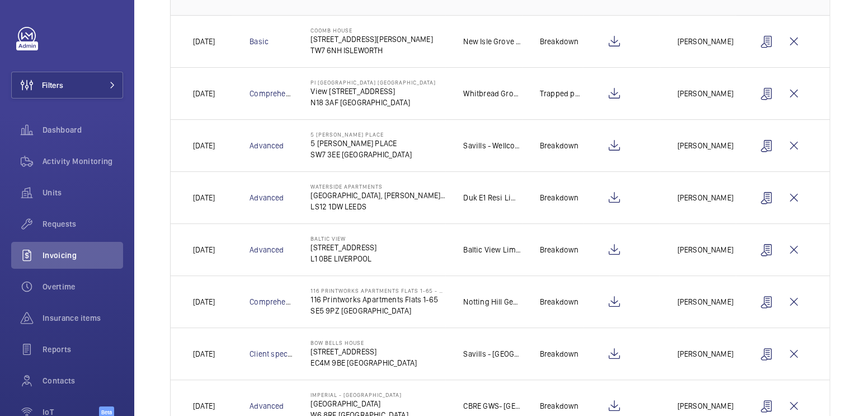
scroll to position [203, 0]
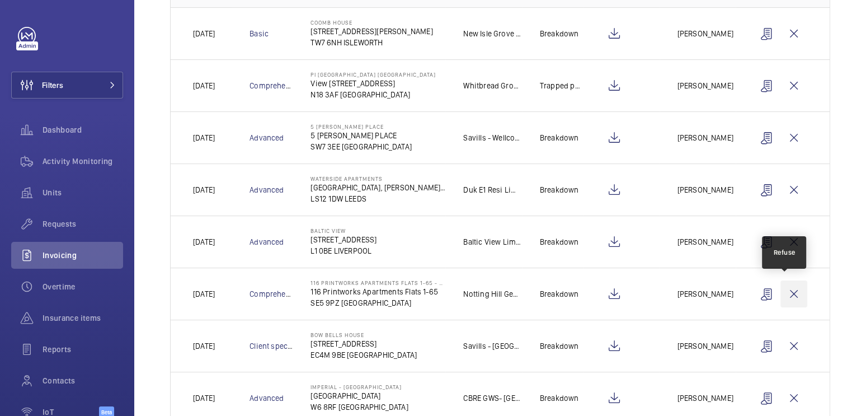
click at [783, 289] on wm-front-icon-button at bounding box center [793, 293] width 27 height 27
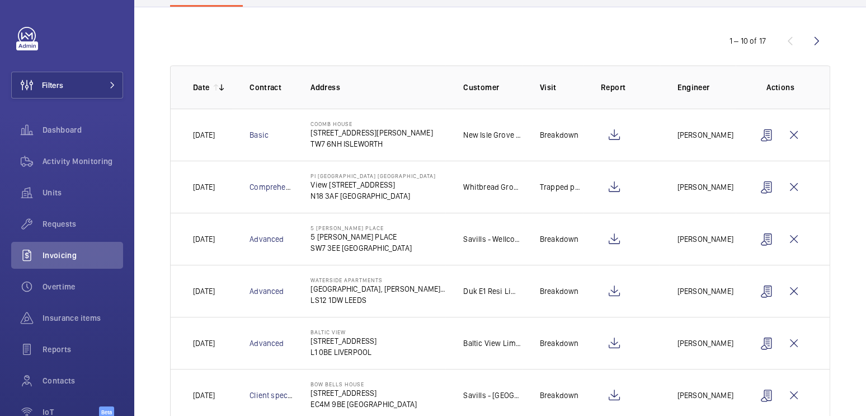
scroll to position [0, 0]
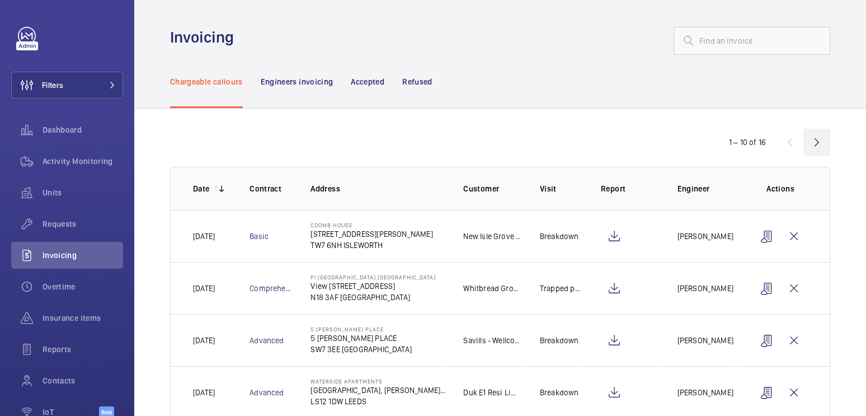
click at [810, 143] on wm-front-icon-button at bounding box center [816, 142] width 27 height 27
click at [803, 143] on div "11 – 16 of 16" at bounding box center [763, 141] width 134 height 13
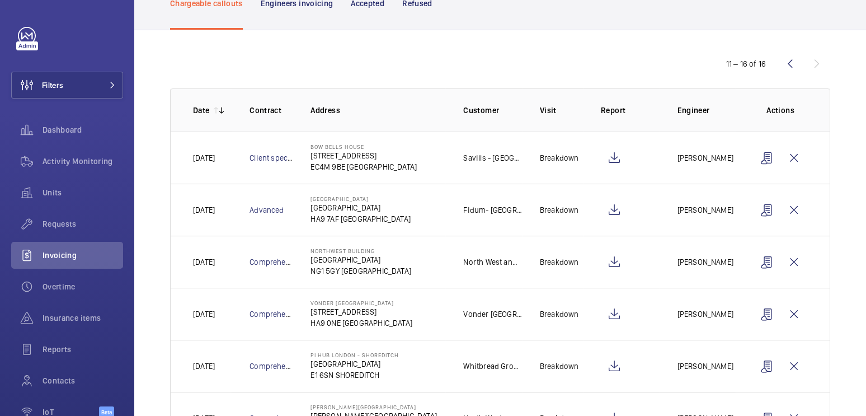
scroll to position [130, 0]
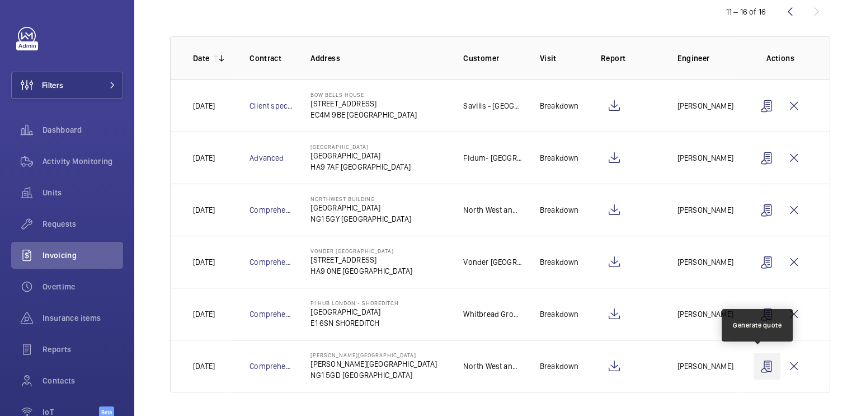
click at [758, 364] on wm-front-icon-button at bounding box center [767, 365] width 27 height 27
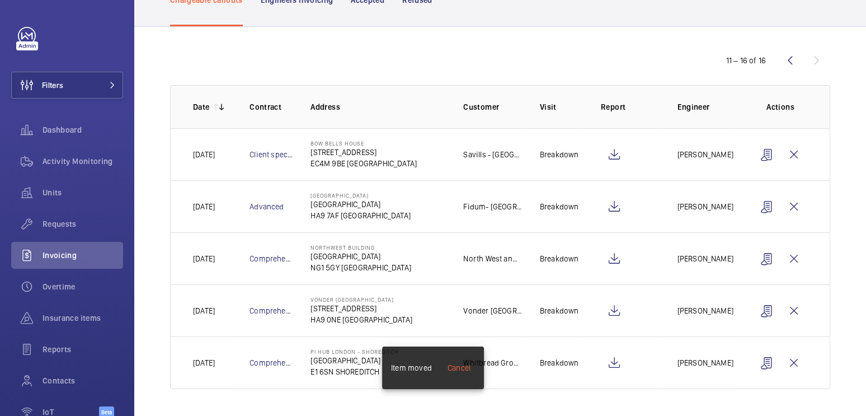
scroll to position [79, 0]
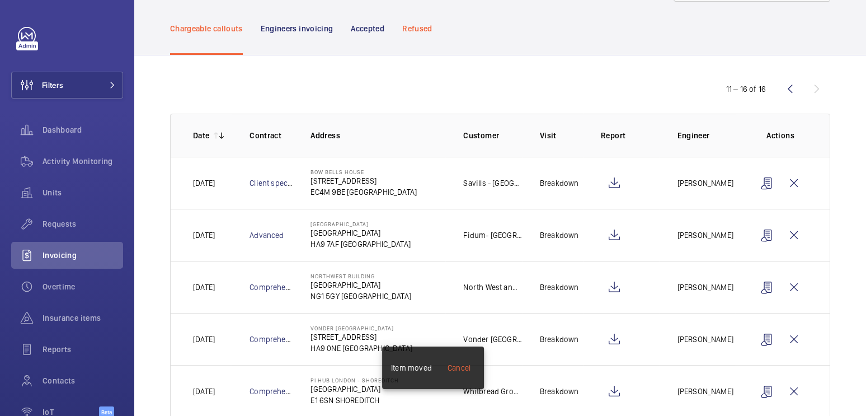
click at [418, 27] on p "Refused" at bounding box center [417, 28] width 30 height 11
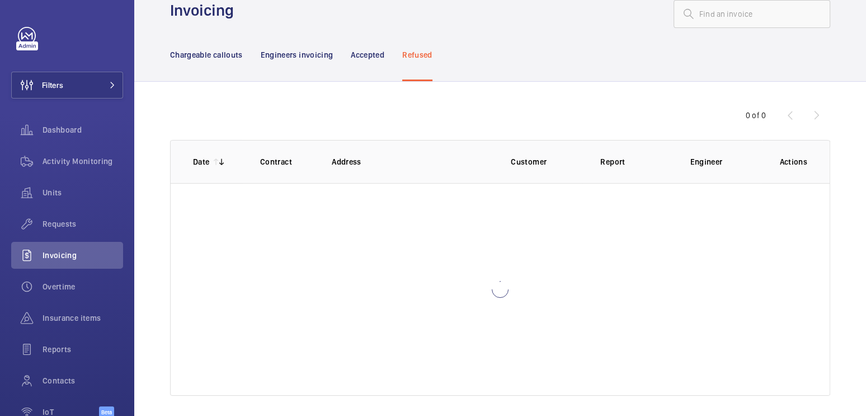
scroll to position [13, 0]
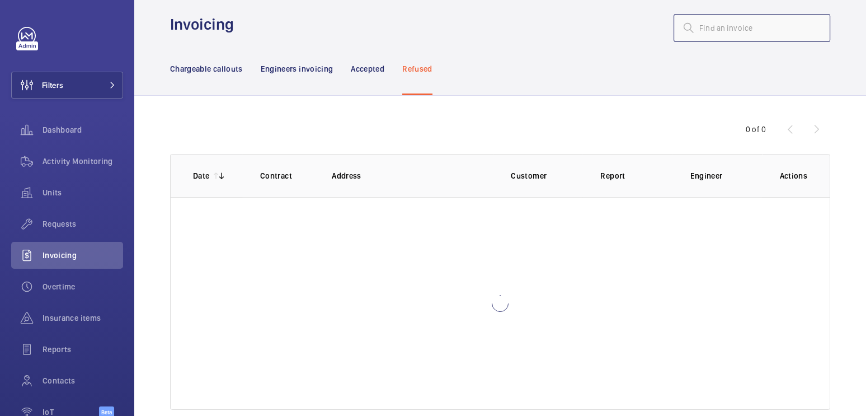
click at [735, 32] on input "text" at bounding box center [752, 28] width 157 height 28
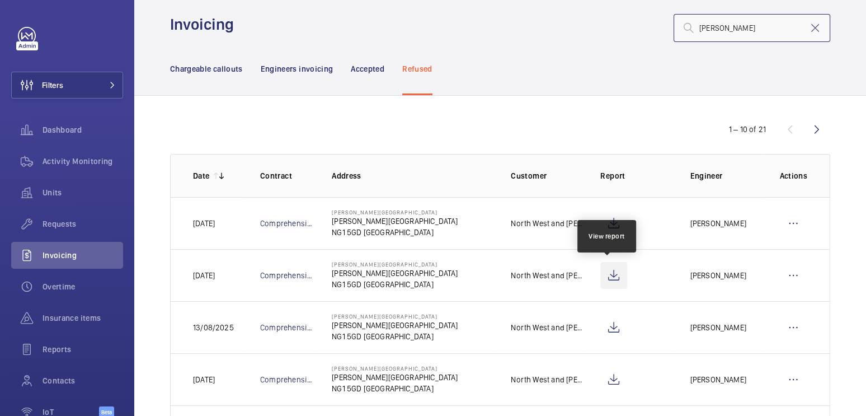
type input "[PERSON_NAME]"
click at [605, 276] on wm-front-icon-button at bounding box center [613, 275] width 27 height 27
click at [782, 275] on wm-front-icon-button at bounding box center [793, 275] width 27 height 27
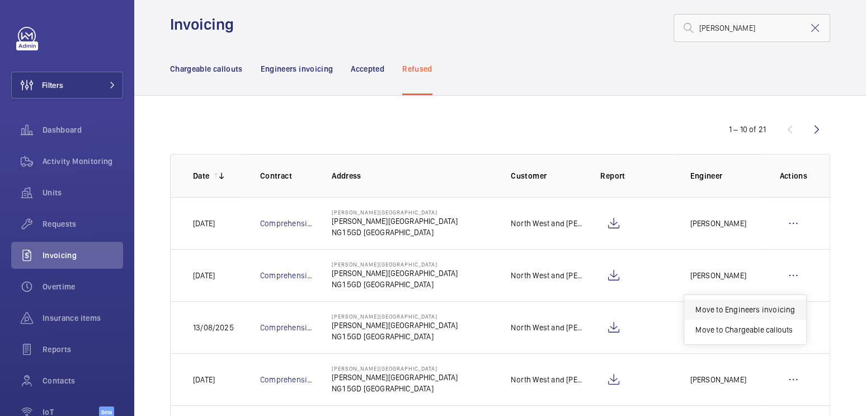
click at [762, 308] on p "Move to Engineers invoicing" at bounding box center [745, 309] width 100 height 11
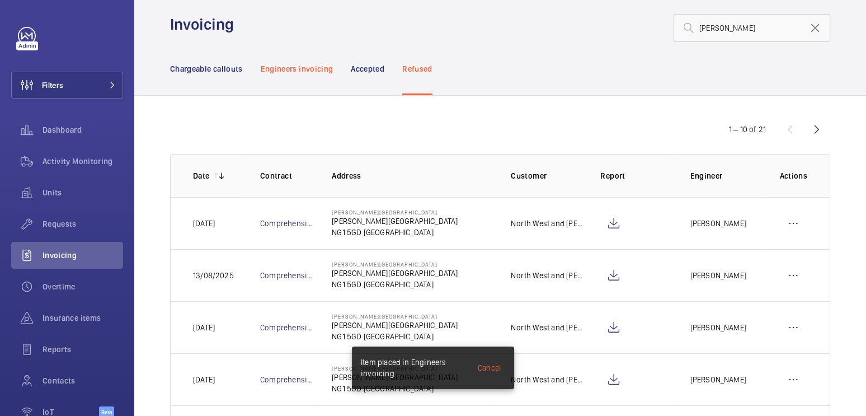
click at [305, 64] on p "Engineers invoicing" at bounding box center [297, 68] width 73 height 11
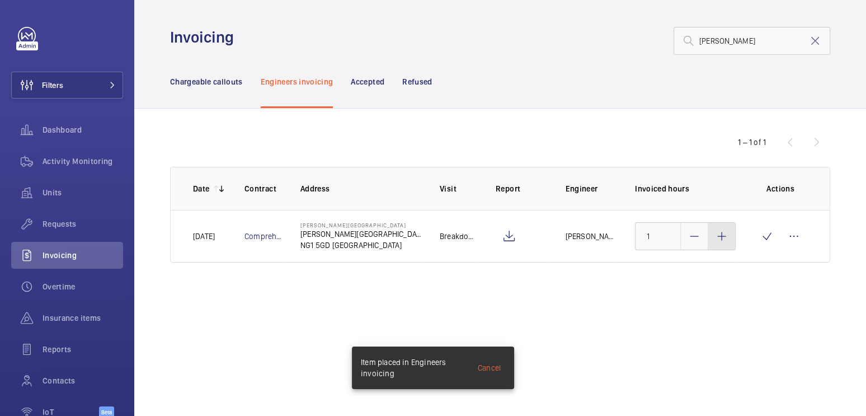
click at [726, 247] on div at bounding box center [721, 236] width 27 height 27
type input "3"
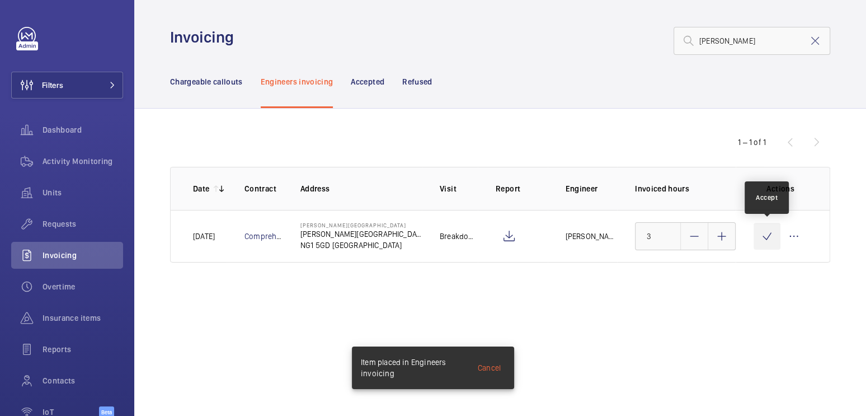
click at [763, 241] on wm-front-icon-button at bounding box center [767, 236] width 27 height 27
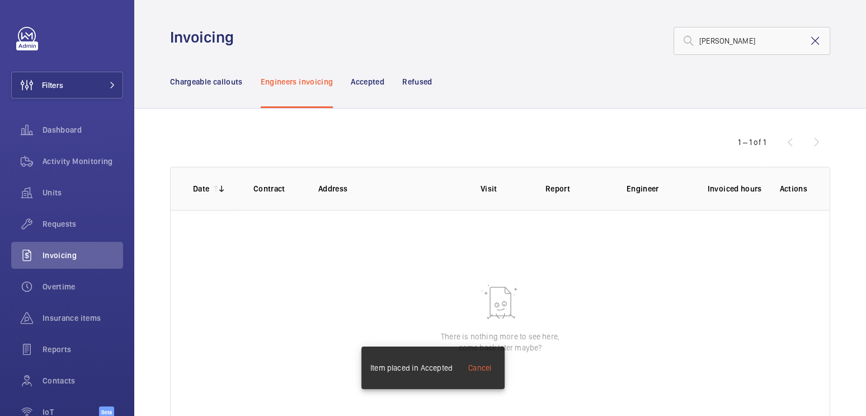
click at [808, 39] on mat-icon at bounding box center [814, 40] width 13 height 13
click at [193, 83] on p "Chargeable callouts" at bounding box center [206, 81] width 73 height 11
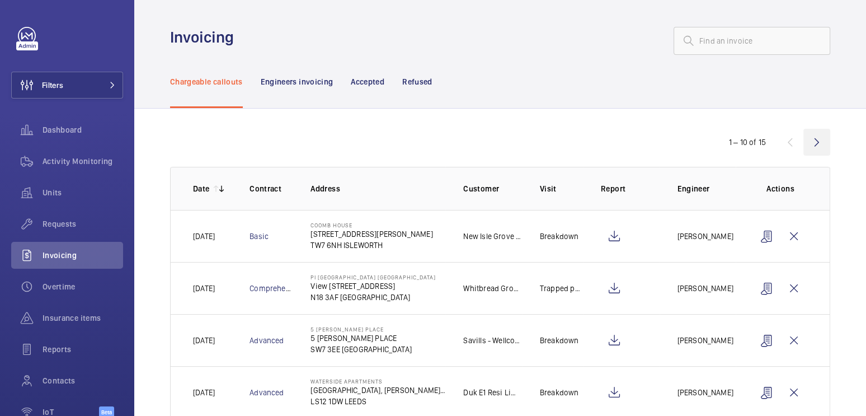
click at [807, 142] on wm-front-icon-button at bounding box center [816, 142] width 27 height 27
click at [807, 142] on div "1 – 10 of 15" at bounding box center [763, 141] width 134 height 13
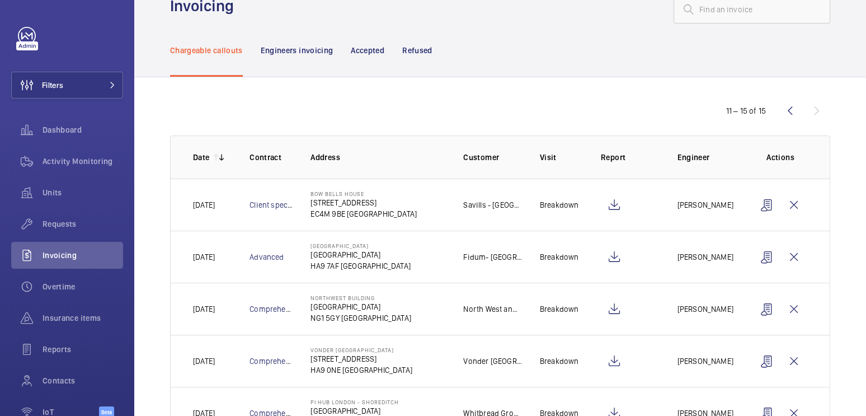
scroll to position [79, 0]
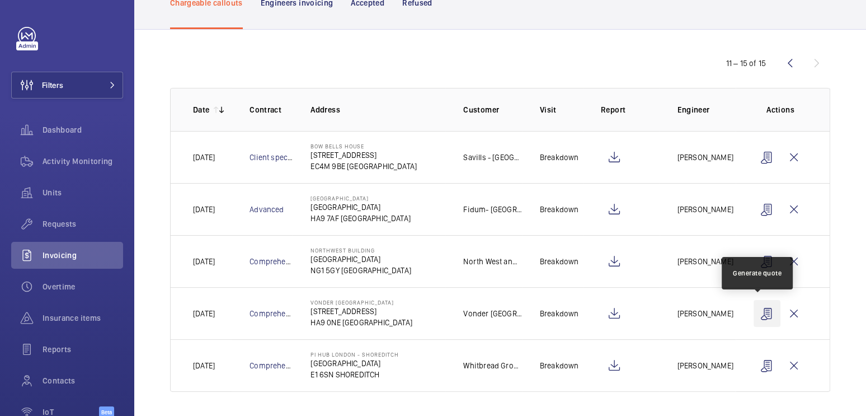
click at [756, 313] on wm-front-icon-button at bounding box center [767, 313] width 27 height 27
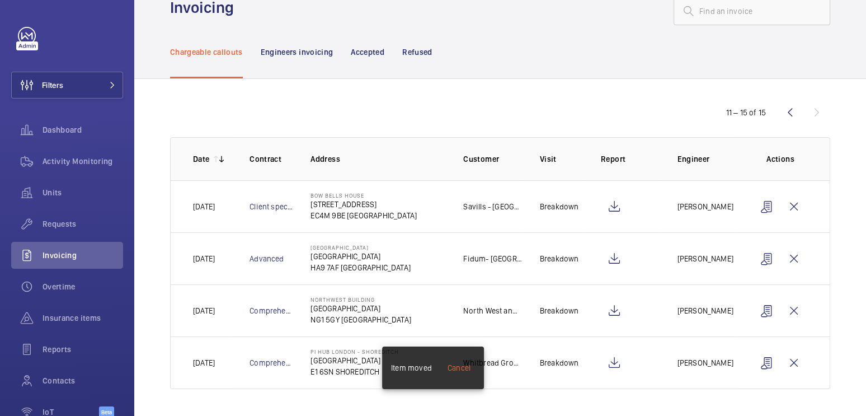
scroll to position [27, 0]
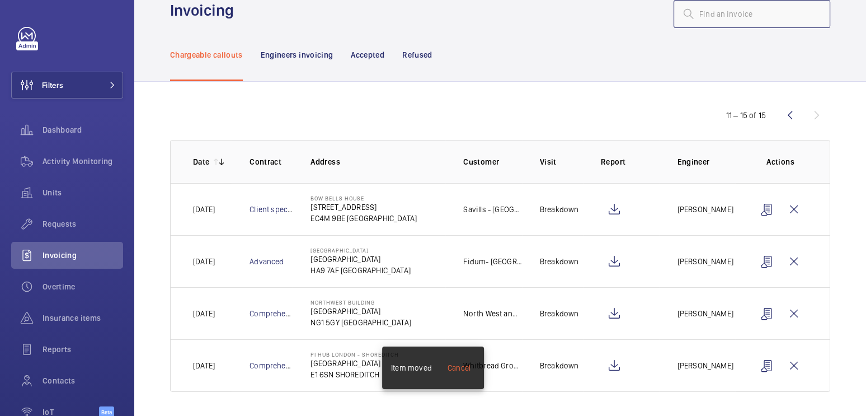
click at [720, 20] on input "text" at bounding box center [752, 14] width 157 height 28
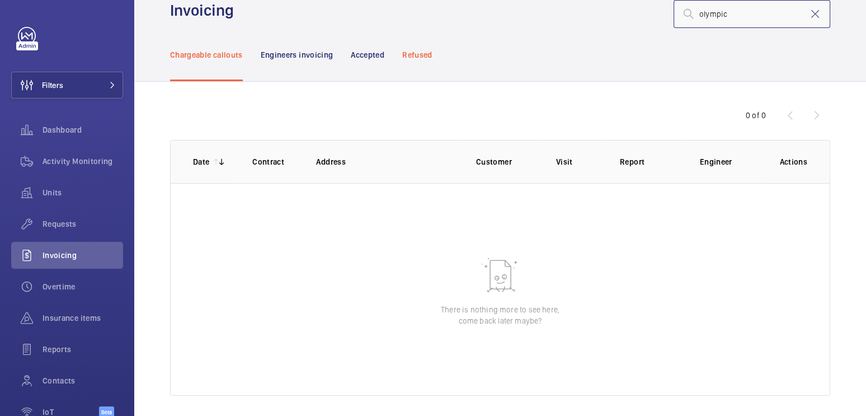
type input "olympic"
click at [421, 54] on p "Refused" at bounding box center [417, 54] width 30 height 11
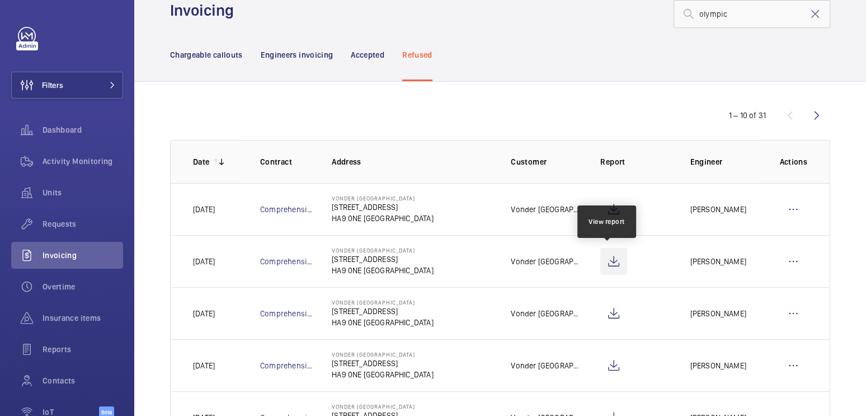
click at [610, 255] on wm-front-icon-button at bounding box center [613, 261] width 27 height 27
click at [783, 261] on wm-front-icon-button at bounding box center [793, 261] width 27 height 27
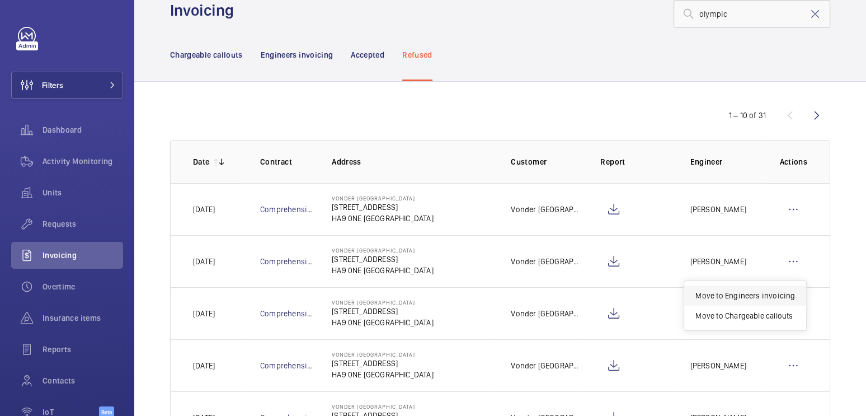
click at [769, 287] on div "Move to Engineers invoicing" at bounding box center [745, 295] width 122 height 20
click at [759, 296] on p "Move to Engineers invoicing" at bounding box center [745, 295] width 100 height 11
click at [331, 51] on p "Engineers invoicing" at bounding box center [297, 54] width 73 height 11
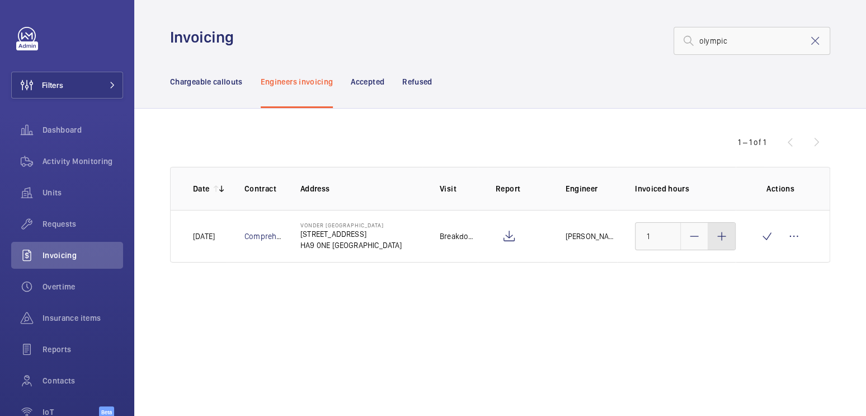
click at [718, 240] on mat-icon at bounding box center [721, 235] width 13 height 13
type input "3"
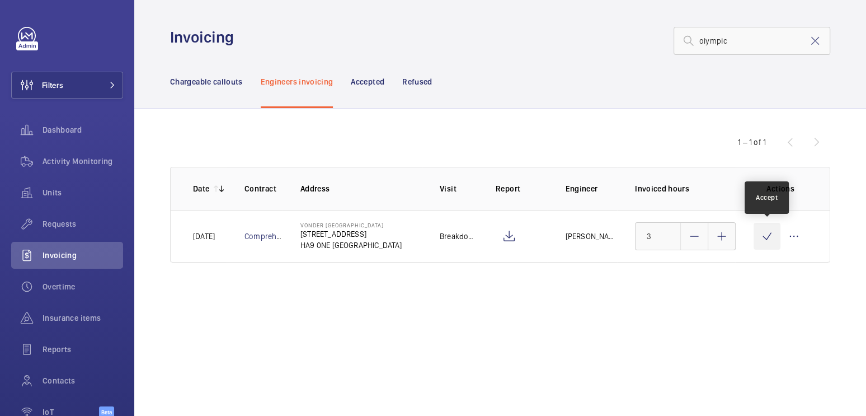
click at [764, 238] on wm-front-icon-button at bounding box center [767, 236] width 27 height 27
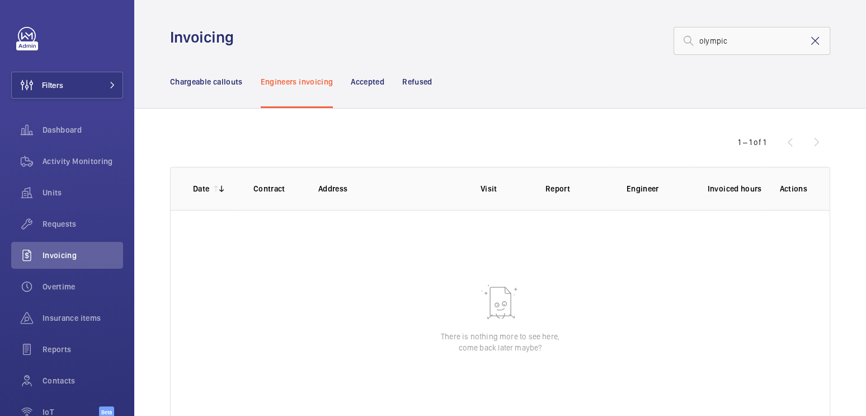
click at [808, 43] on mat-icon at bounding box center [814, 40] width 13 height 13
click at [217, 83] on p "Chargeable callouts" at bounding box center [206, 81] width 73 height 11
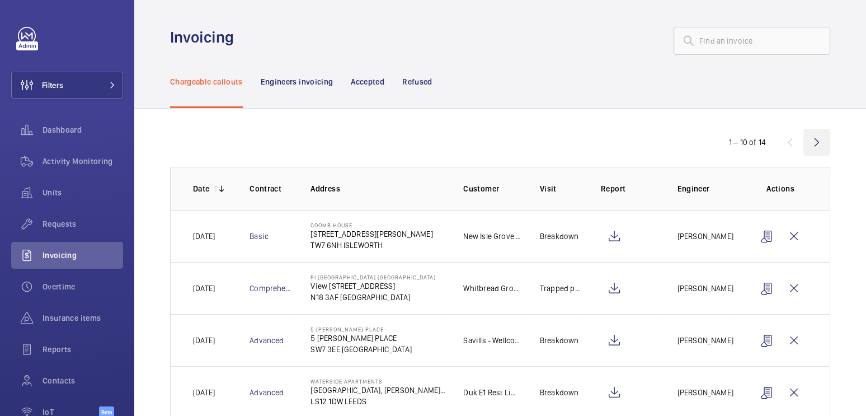
click at [804, 145] on wm-front-icon-button at bounding box center [816, 142] width 27 height 27
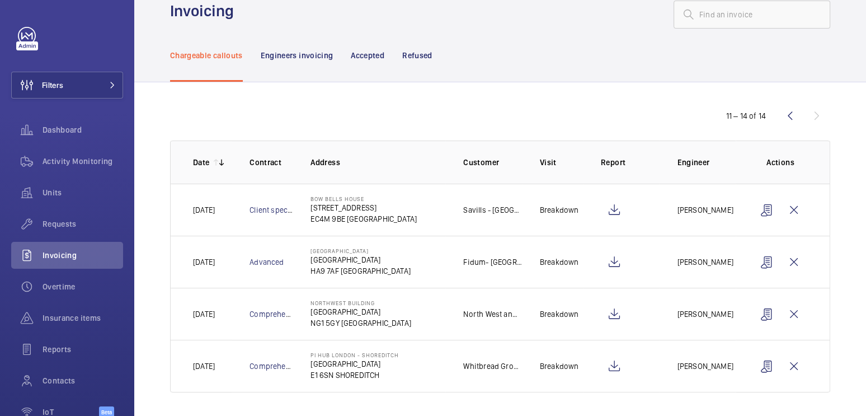
scroll to position [27, 0]
click at [604, 315] on wm-front-icon-button at bounding box center [614, 313] width 27 height 27
click at [760, 314] on wm-front-icon-button at bounding box center [767, 313] width 27 height 27
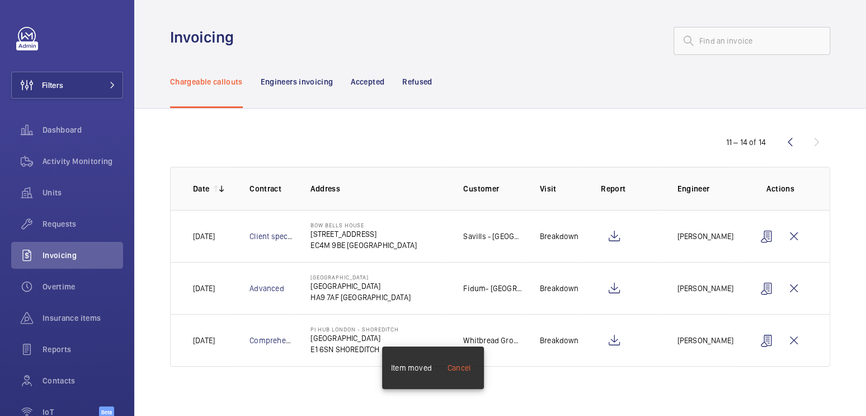
scroll to position [0, 0]
click at [415, 79] on p "Refused" at bounding box center [417, 81] width 30 height 11
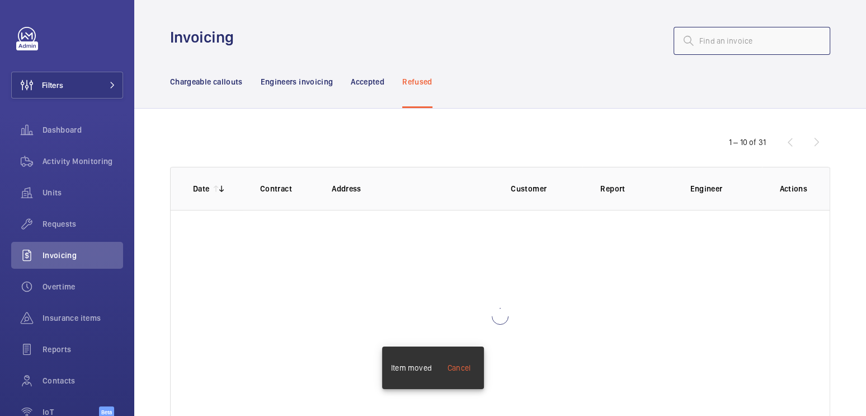
click at [718, 46] on input "text" at bounding box center [752, 41] width 157 height 28
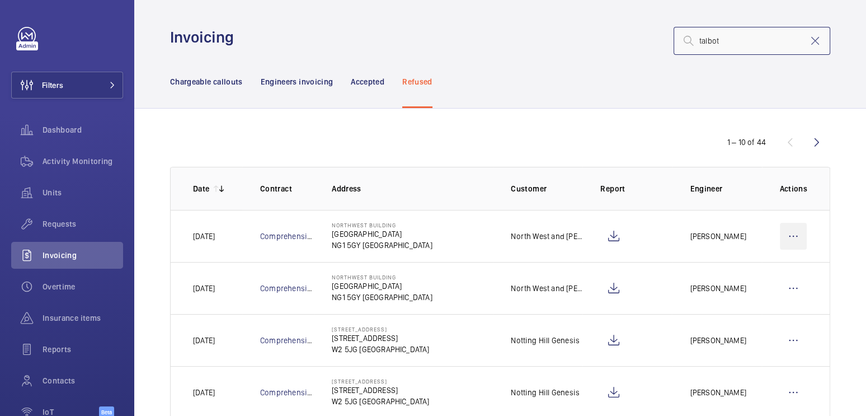
type input "talbot"
click at [788, 237] on wm-front-icon-button at bounding box center [793, 236] width 27 height 27
click at [770, 265] on p "Move to Engineers invoicing" at bounding box center [745, 270] width 100 height 11
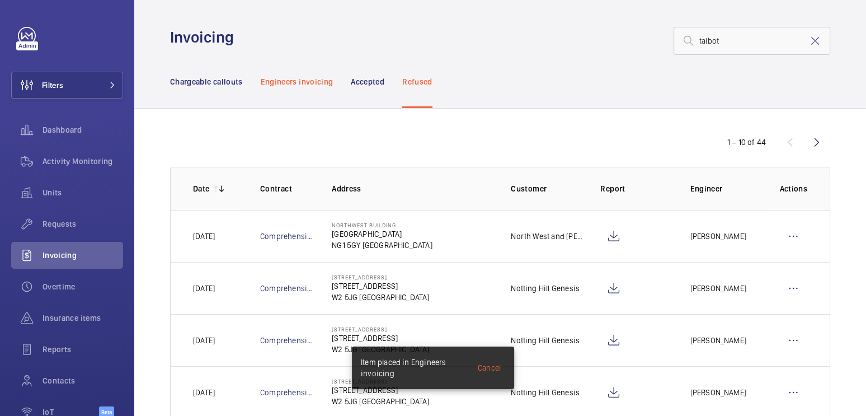
click at [310, 86] on p "Engineers invoicing" at bounding box center [297, 81] width 73 height 11
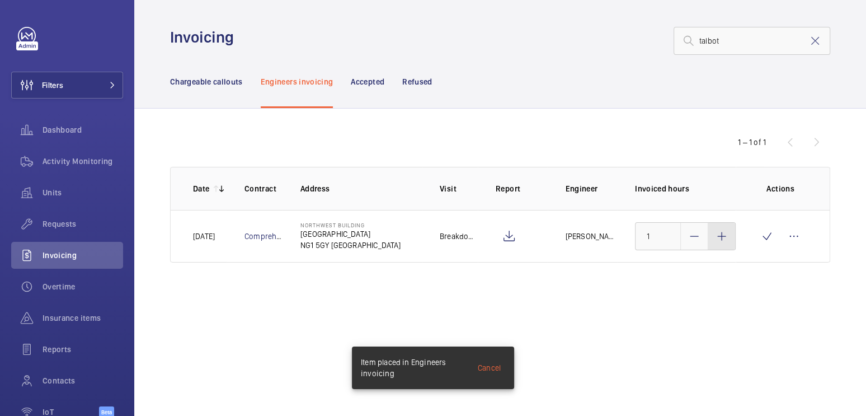
click at [727, 242] on mat-icon at bounding box center [721, 235] width 13 height 13
type input "3"
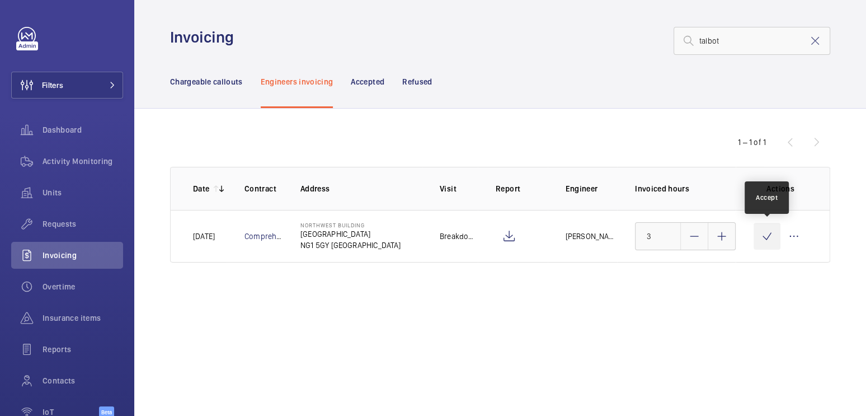
click at [760, 236] on wm-front-icon-button at bounding box center [767, 236] width 27 height 27
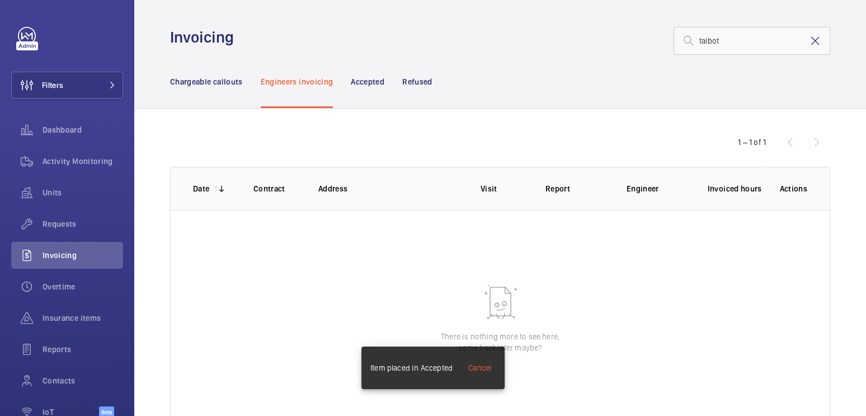
click at [810, 39] on mat-icon at bounding box center [814, 40] width 13 height 13
click at [220, 78] on p "Chargeable callouts" at bounding box center [206, 81] width 73 height 11
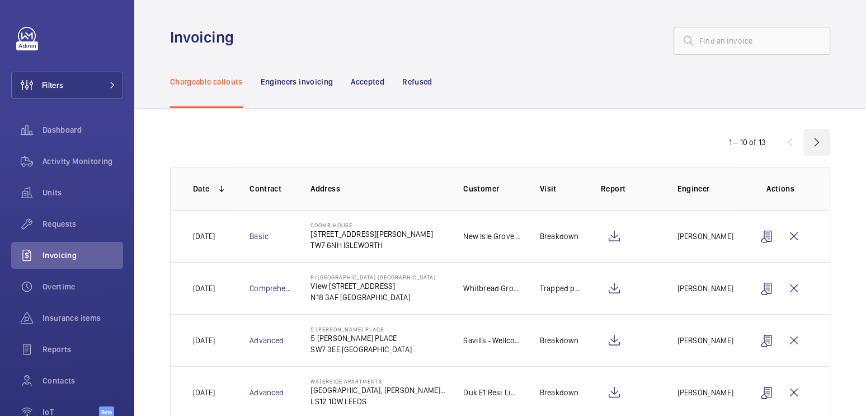
click at [807, 144] on wm-front-icon-button at bounding box center [816, 142] width 27 height 27
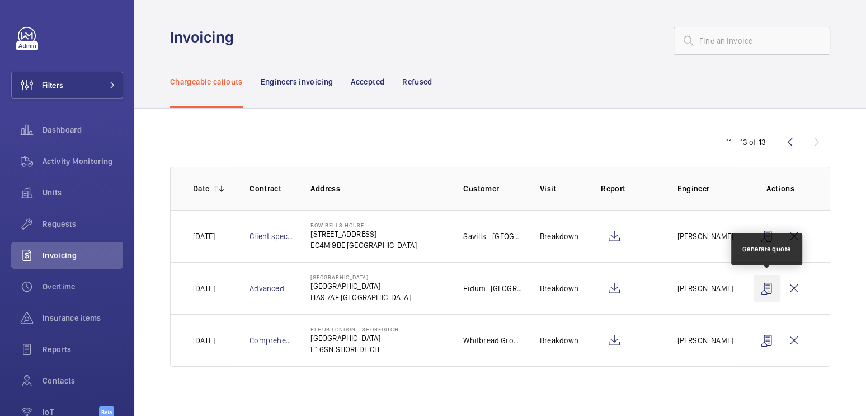
click at [768, 291] on wm-front-icon-button at bounding box center [767, 288] width 27 height 27
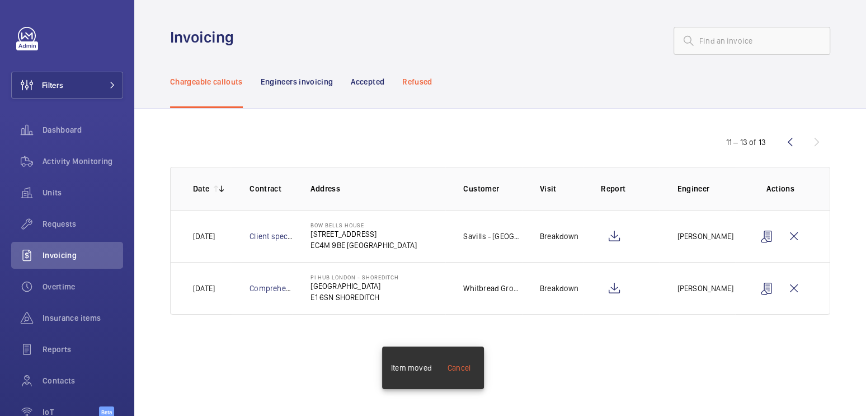
click at [422, 81] on p "Refused" at bounding box center [417, 81] width 30 height 11
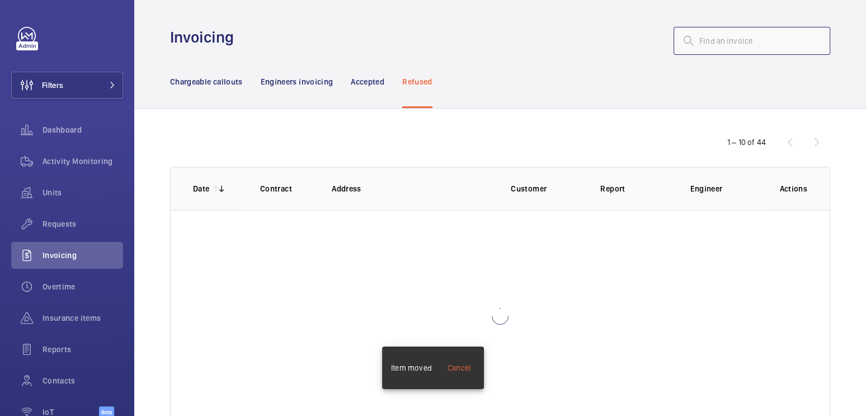
click at [747, 40] on input "text" at bounding box center [752, 41] width 157 height 28
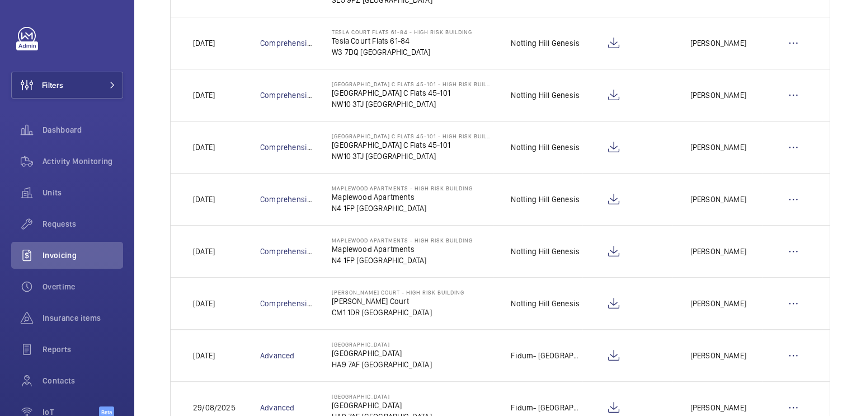
scroll to position [500, 0]
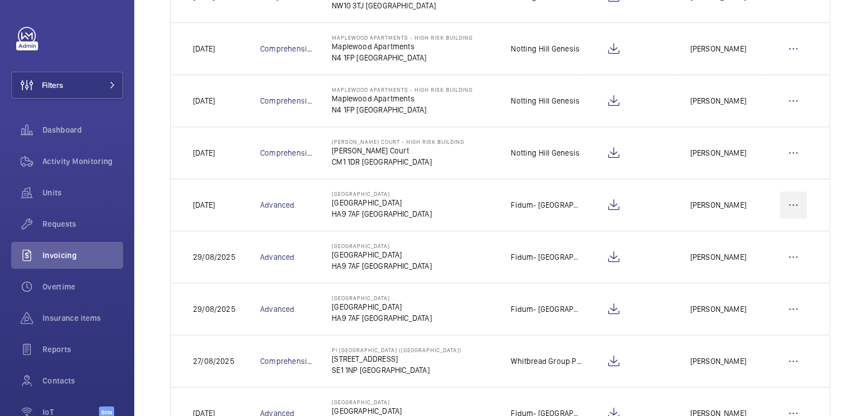
type input "high road"
click at [792, 203] on wm-front-icon-button at bounding box center [793, 204] width 27 height 27
click at [768, 233] on p "Move to Engineers invoicing" at bounding box center [745, 238] width 100 height 11
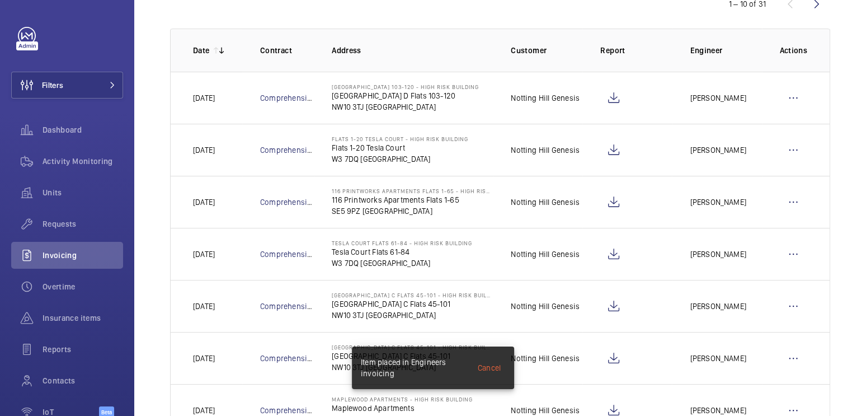
scroll to position [0, 0]
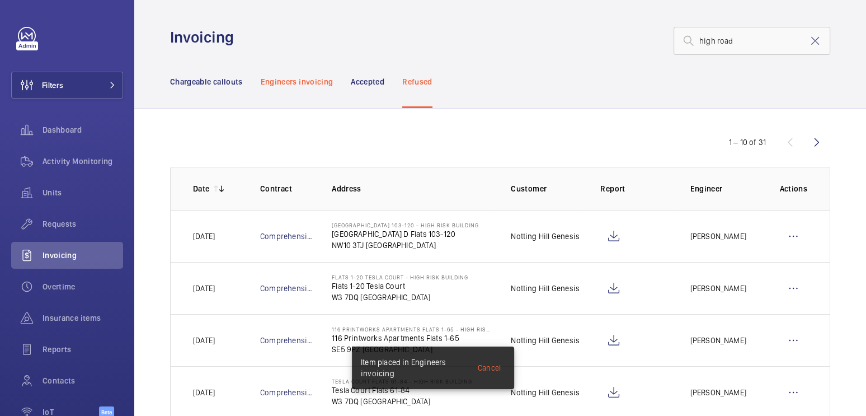
click at [299, 91] on div "Engineers invoicing" at bounding box center [297, 81] width 73 height 53
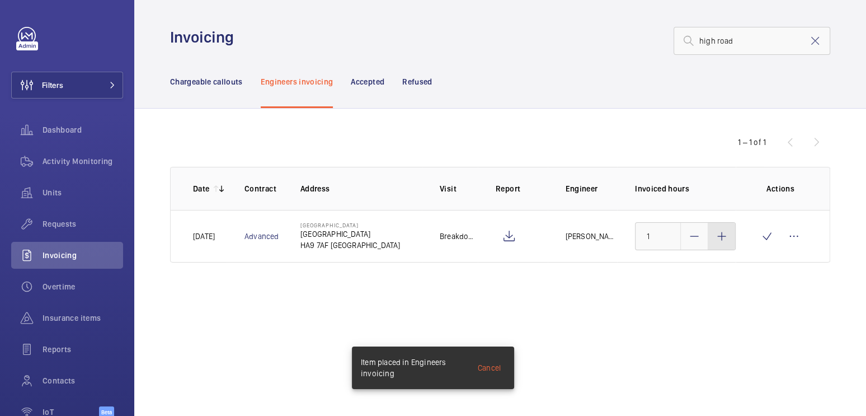
click at [716, 244] on div at bounding box center [721, 236] width 27 height 27
click at [718, 243] on div at bounding box center [721, 236] width 27 height 27
type input "3"
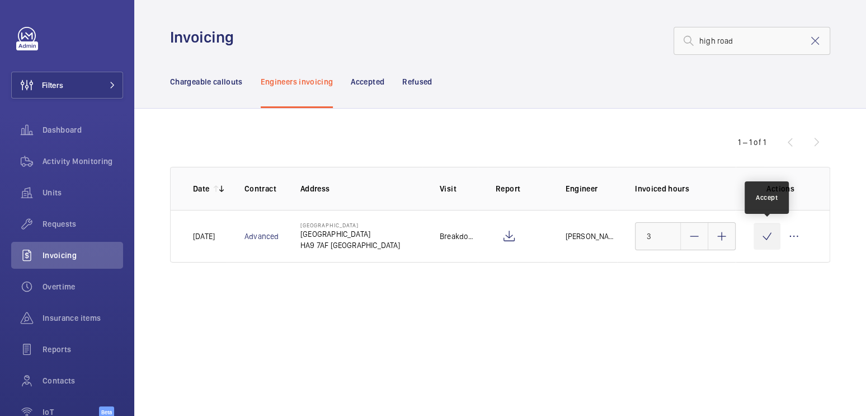
click at [766, 242] on wm-front-icon-button at bounding box center [767, 236] width 27 height 27
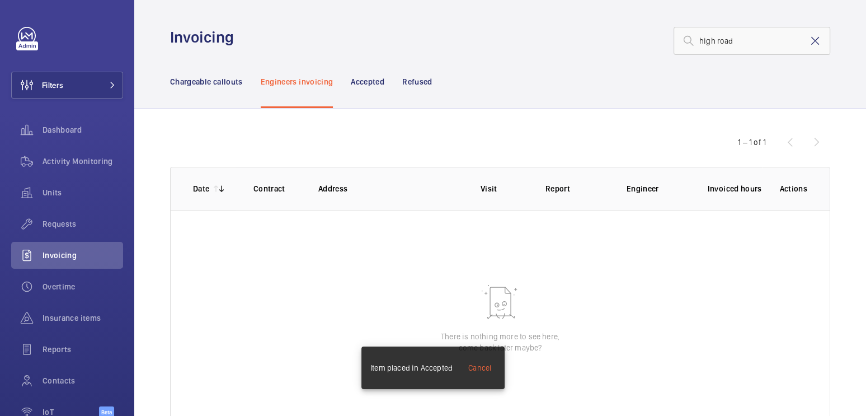
click at [808, 41] on mat-icon at bounding box center [814, 40] width 13 height 13
click at [214, 80] on p "Chargeable callouts" at bounding box center [206, 81] width 73 height 11
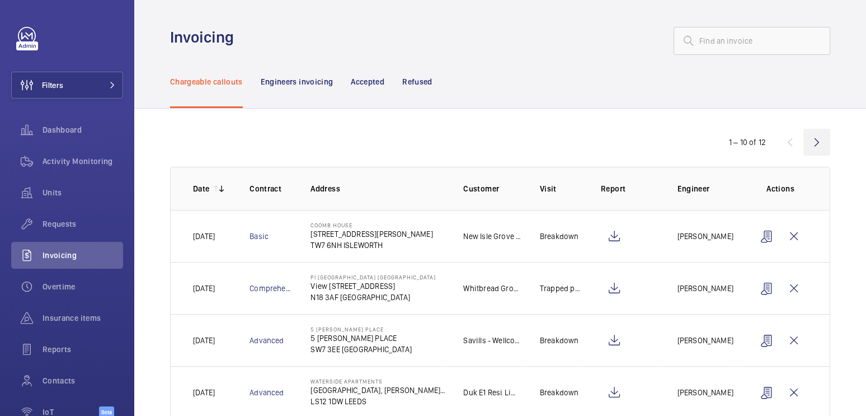
click at [809, 144] on wm-front-icon-button at bounding box center [816, 142] width 27 height 27
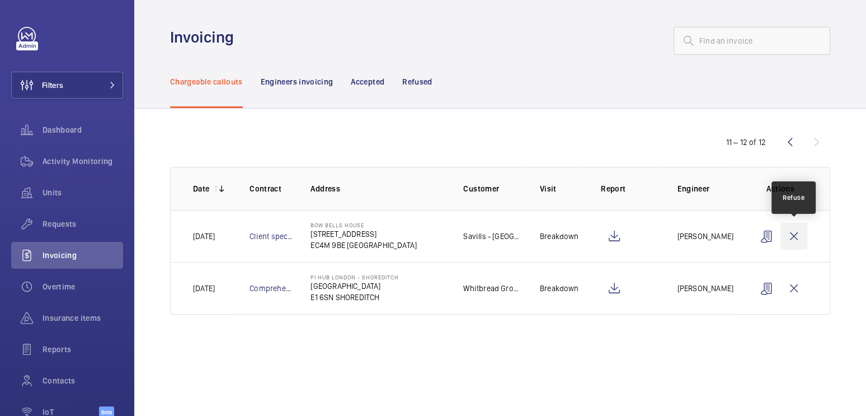
click at [801, 234] on wm-front-icon-button at bounding box center [793, 236] width 27 height 27
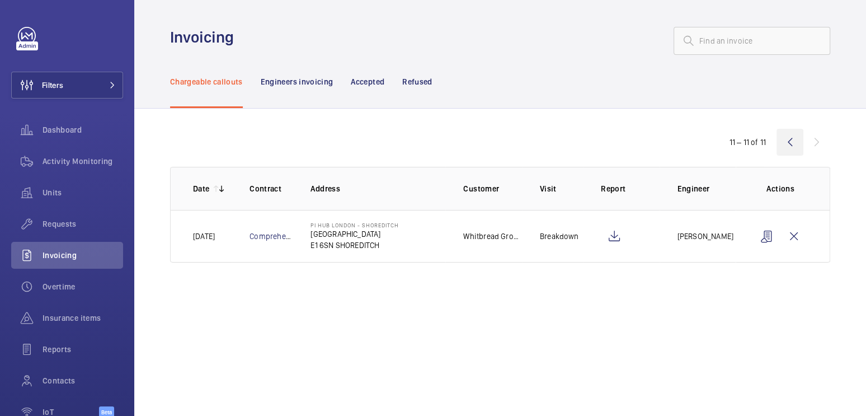
click at [792, 143] on wm-front-icon-button at bounding box center [789, 142] width 27 height 27
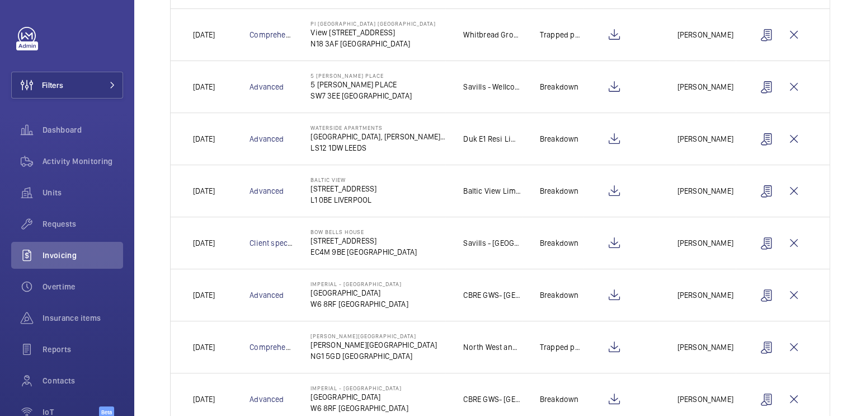
scroll to position [337, 0]
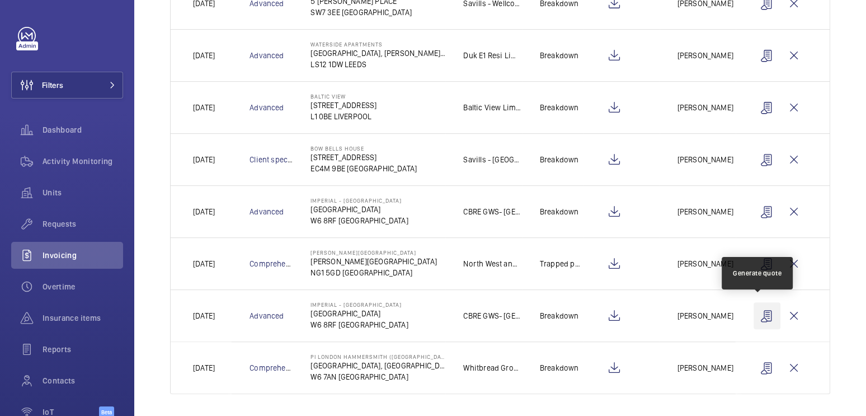
click at [759, 310] on wm-front-icon-button at bounding box center [767, 315] width 27 height 27
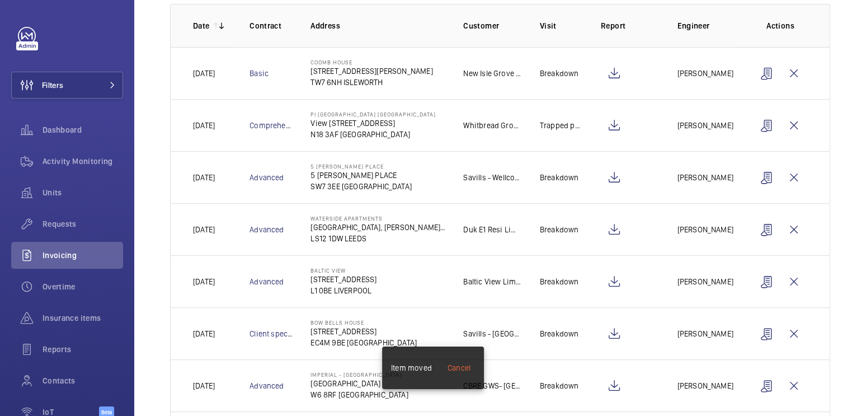
scroll to position [0, 0]
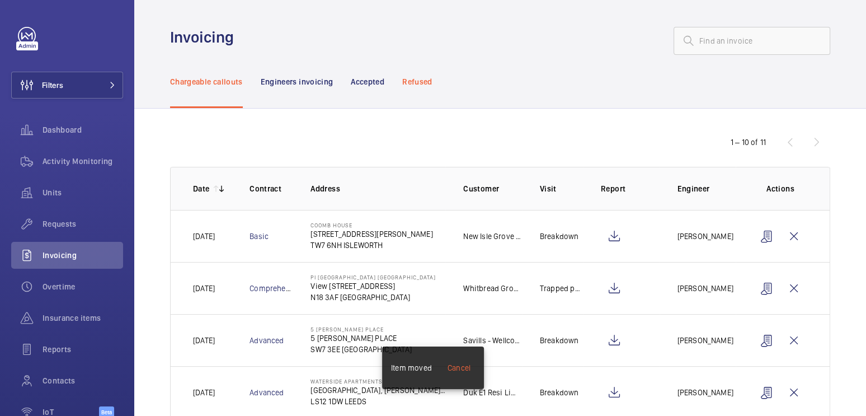
click at [429, 92] on div "Refused" at bounding box center [417, 81] width 30 height 53
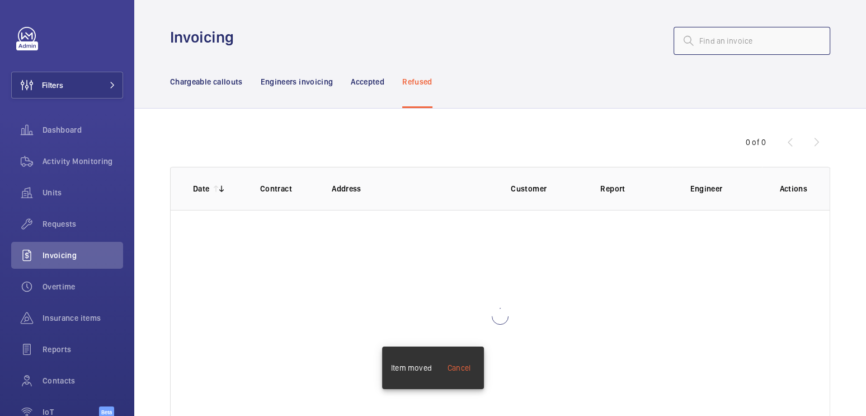
click at [751, 39] on input "text" at bounding box center [752, 41] width 157 height 28
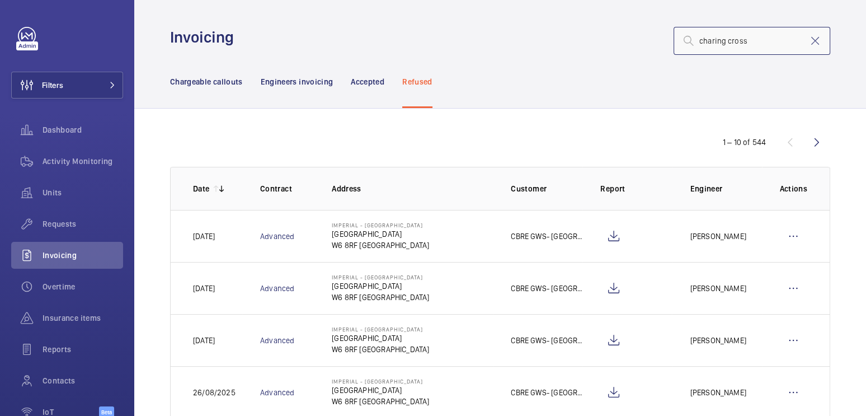
type input "charing cross"
click at [786, 236] on wm-front-icon-button at bounding box center [793, 236] width 27 height 27
click at [760, 265] on p "Move to Engineers invoicing" at bounding box center [745, 270] width 100 height 11
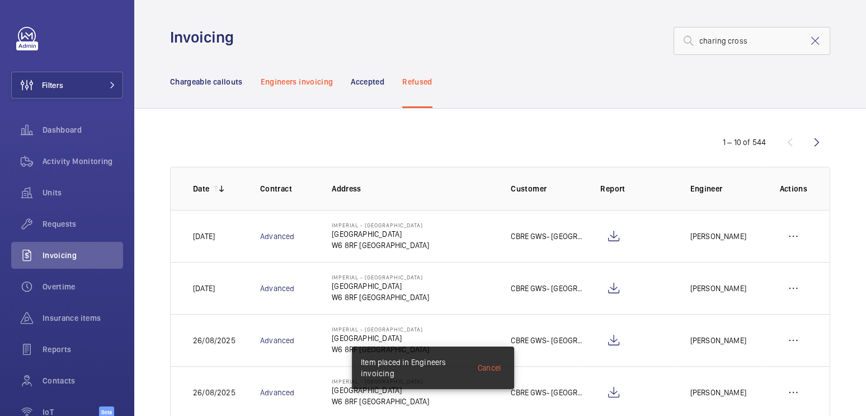
click at [313, 78] on p "Engineers invoicing" at bounding box center [297, 81] width 73 height 11
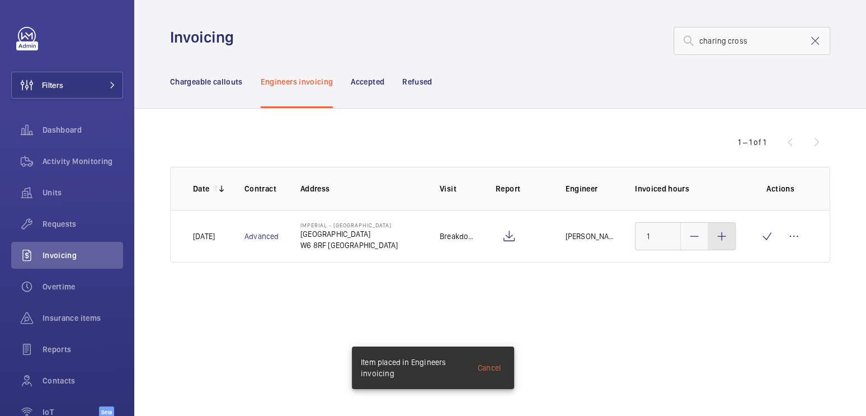
click at [728, 237] on mat-icon at bounding box center [721, 235] width 13 height 13
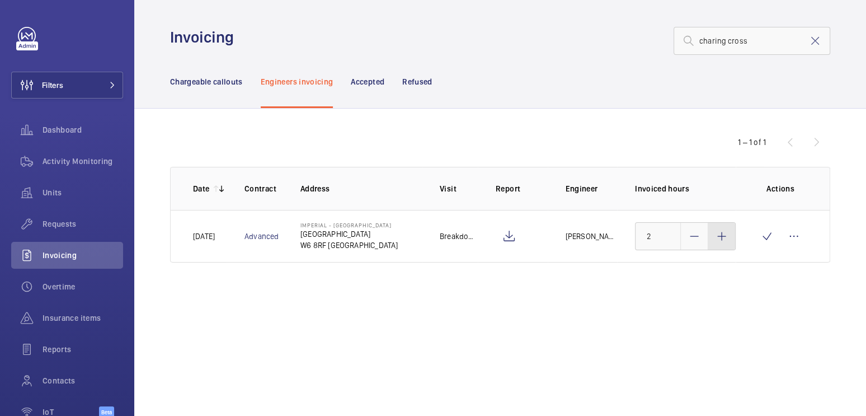
click at [728, 237] on mat-icon at bounding box center [721, 235] width 13 height 13
type input "3"
click at [762, 237] on wm-front-icon-button at bounding box center [767, 236] width 27 height 27
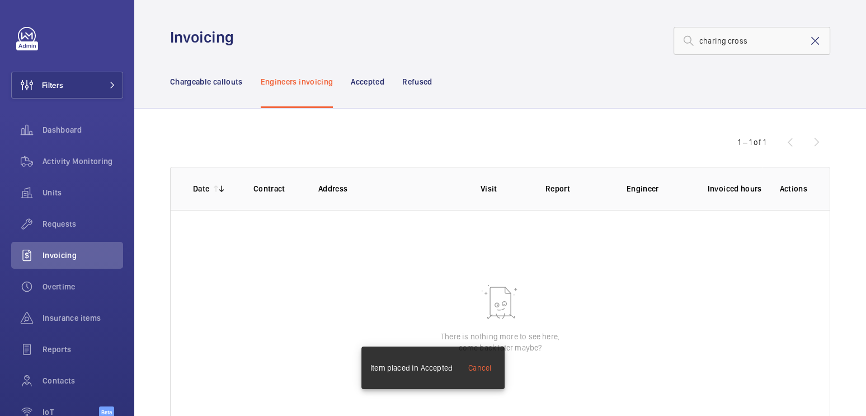
click at [808, 43] on mat-icon at bounding box center [814, 40] width 13 height 13
click at [210, 87] on div "Chargeable callouts" at bounding box center [206, 81] width 73 height 53
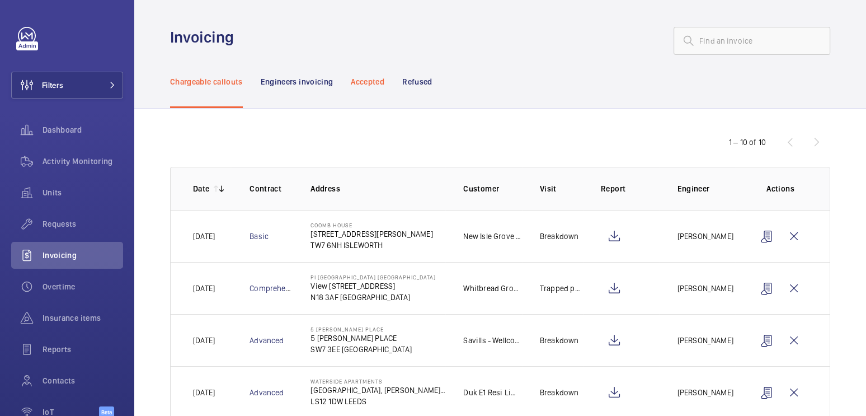
click at [358, 81] on p "Accepted" at bounding box center [368, 81] width 34 height 11
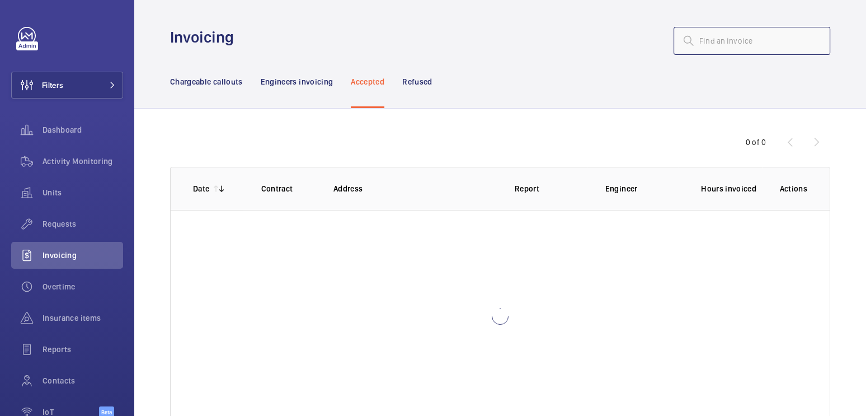
click at [730, 40] on input "text" at bounding box center [752, 41] width 157 height 28
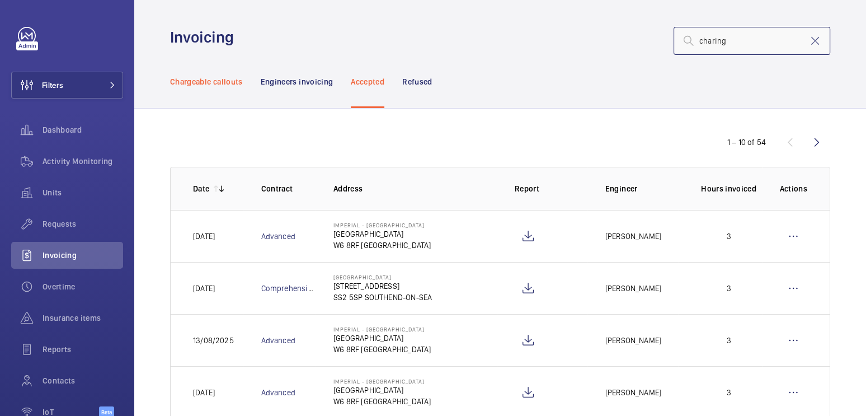
type input "charing"
click at [215, 84] on p "Chargeable callouts" at bounding box center [206, 81] width 73 height 11
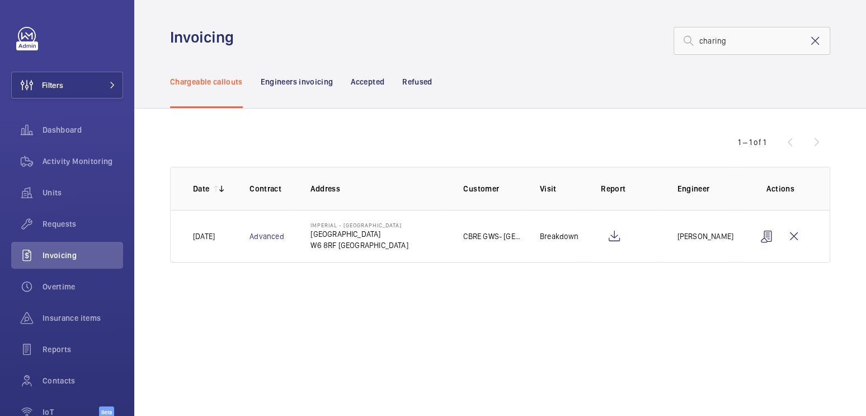
click at [816, 45] on mat-icon at bounding box center [814, 40] width 13 height 13
click at [288, 84] on p "Engineers invoicing" at bounding box center [297, 81] width 73 height 11
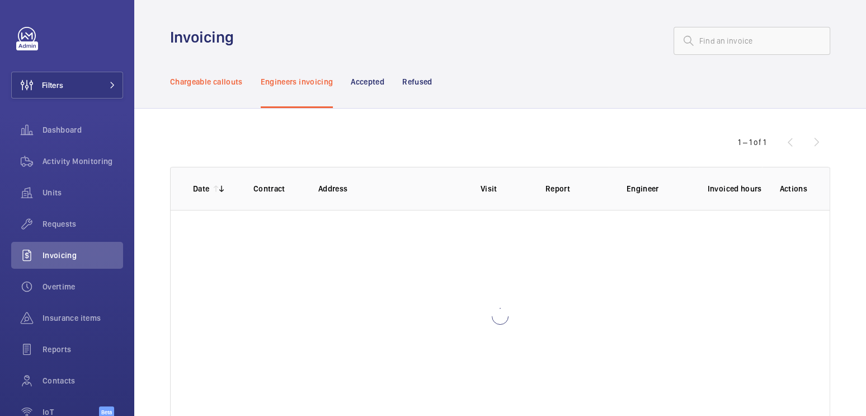
click at [228, 85] on p "Chargeable callouts" at bounding box center [206, 81] width 73 height 11
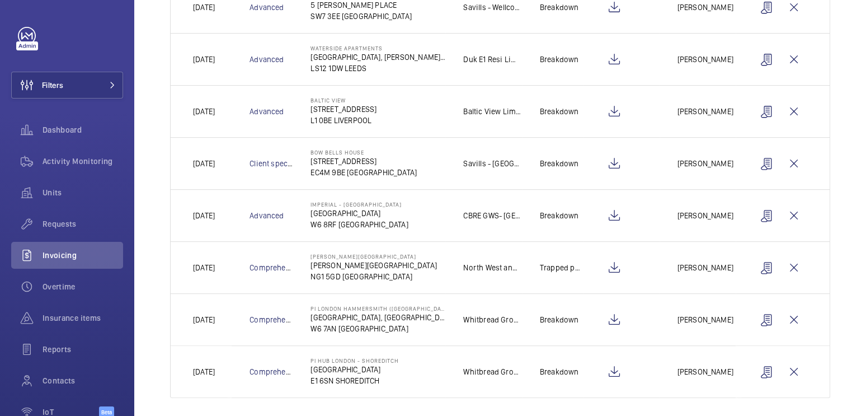
scroll to position [337, 0]
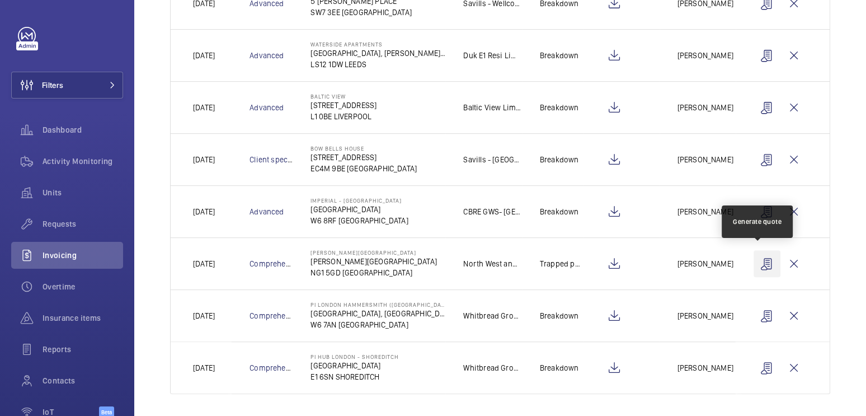
click at [755, 262] on wm-front-icon-button at bounding box center [767, 263] width 27 height 27
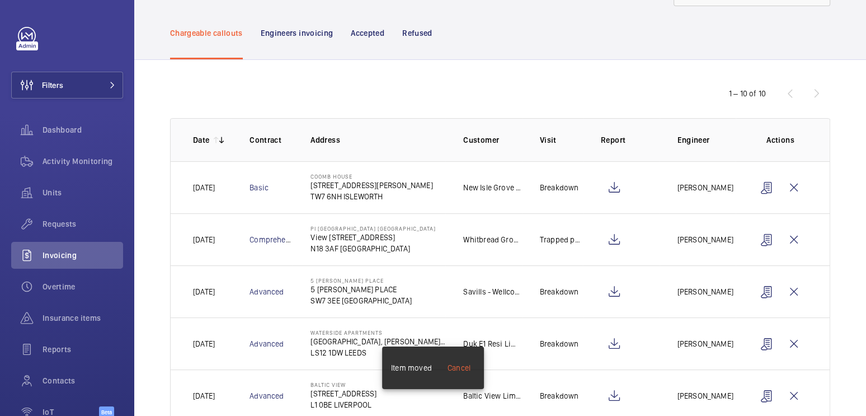
scroll to position [0, 0]
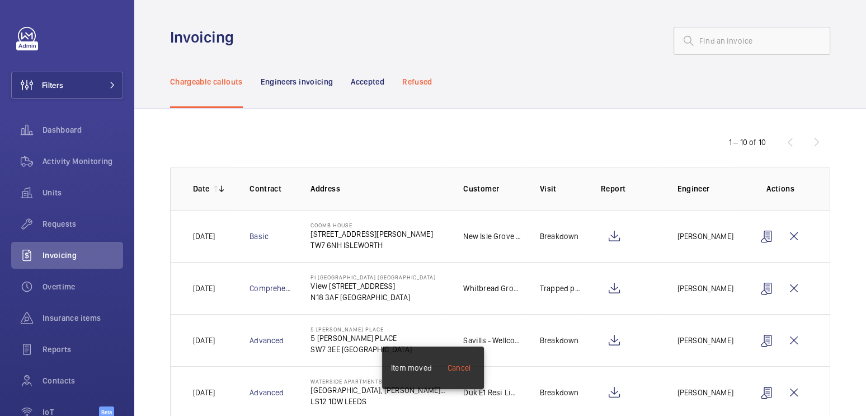
click at [420, 83] on p "Refused" at bounding box center [417, 81] width 30 height 11
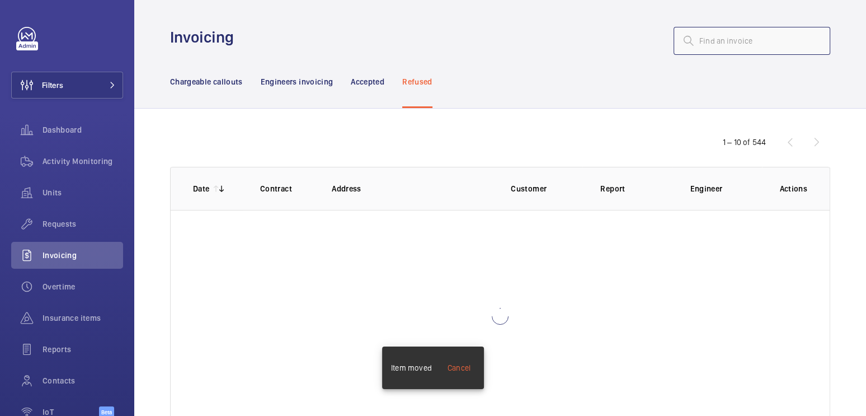
click at [723, 45] on input "text" at bounding box center [752, 41] width 157 height 28
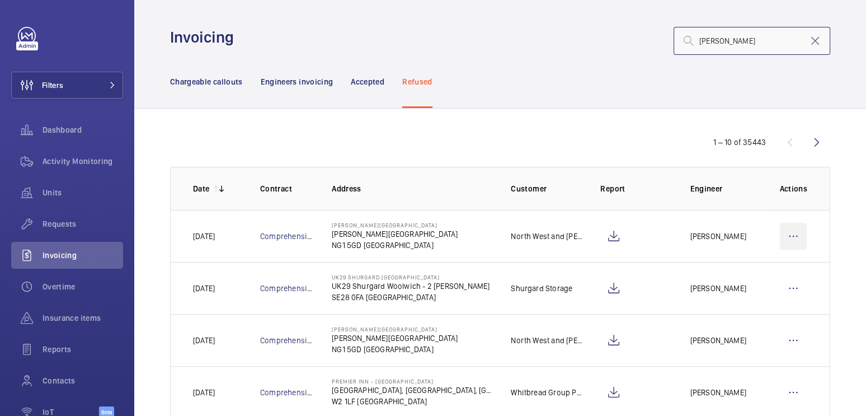
type input "[PERSON_NAME]"
click at [789, 236] on wm-front-icon-button at bounding box center [793, 236] width 27 height 27
click at [774, 265] on p "Move to Engineers invoicing" at bounding box center [745, 270] width 100 height 11
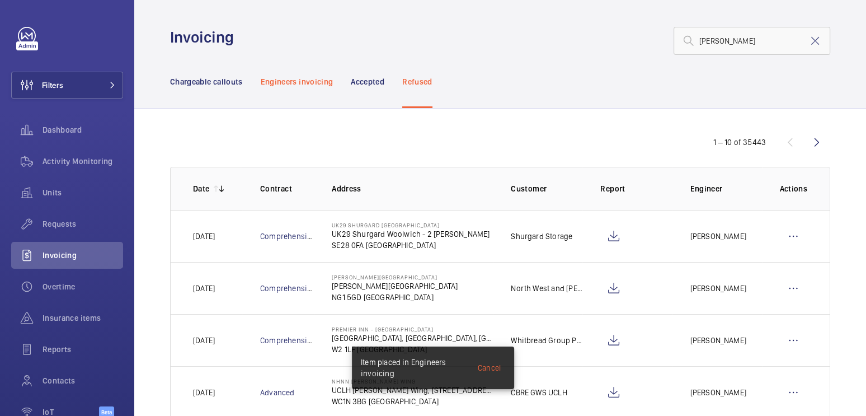
click at [308, 78] on p "Engineers invoicing" at bounding box center [297, 81] width 73 height 11
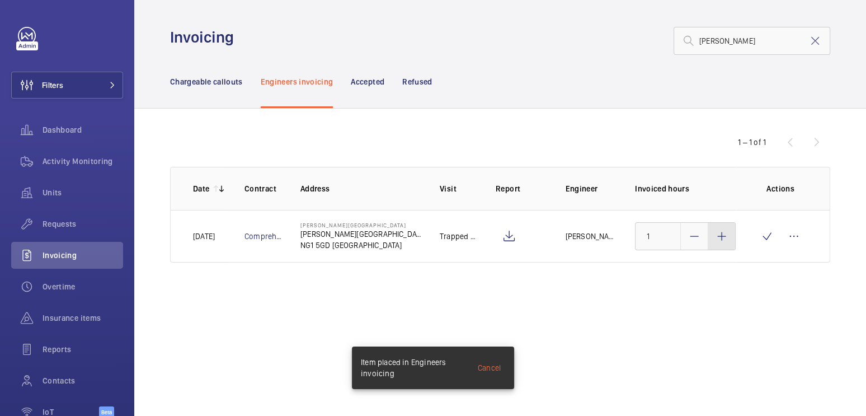
click at [718, 241] on mat-icon at bounding box center [721, 235] width 13 height 13
type input "3"
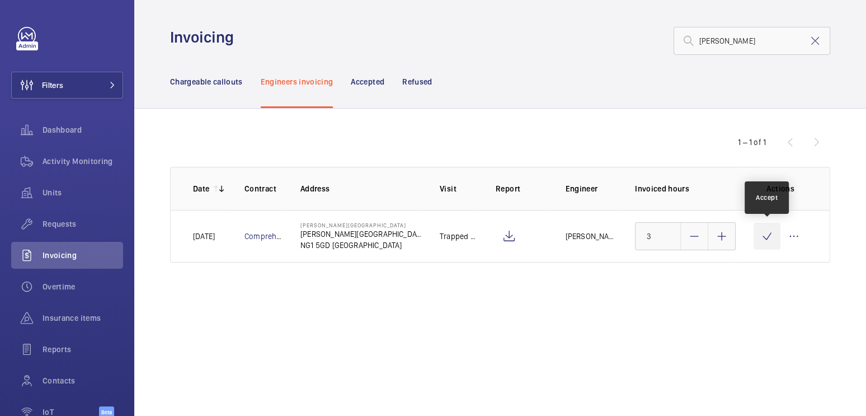
click at [766, 237] on wm-front-icon-button at bounding box center [767, 236] width 27 height 27
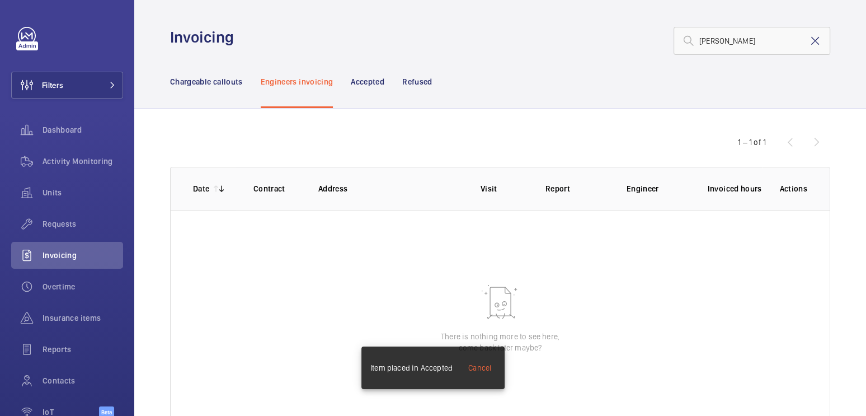
click at [808, 45] on mat-icon at bounding box center [814, 40] width 13 height 13
click at [188, 82] on p "Chargeable callouts" at bounding box center [206, 81] width 73 height 11
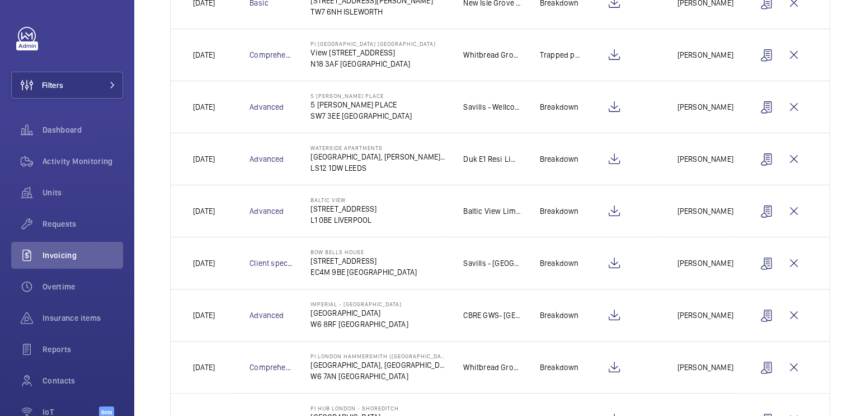
scroll to position [285, 0]
